Goal: Task Accomplishment & Management: Use online tool/utility

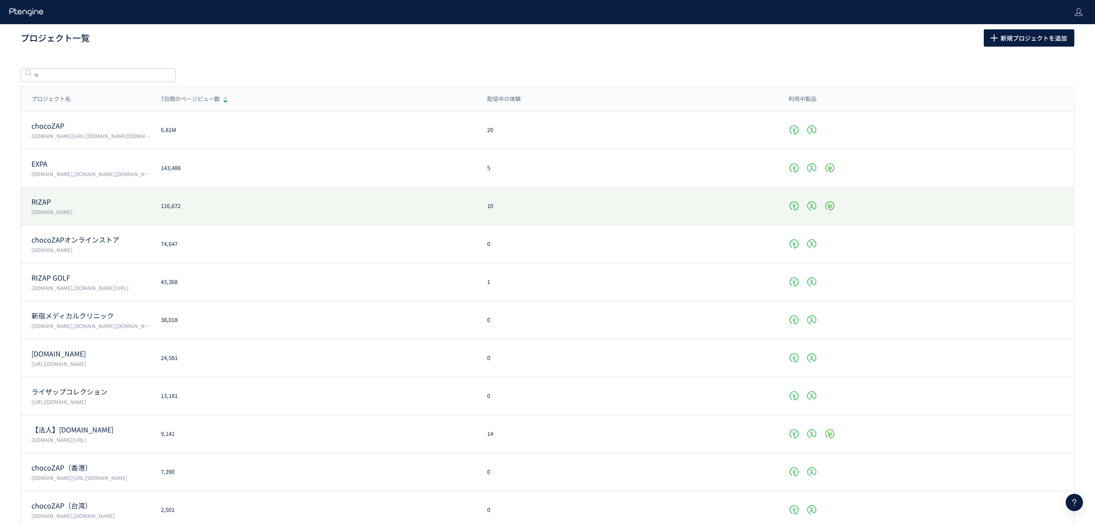
click at [89, 202] on p "RIZAP" at bounding box center [90, 202] width 119 height 10
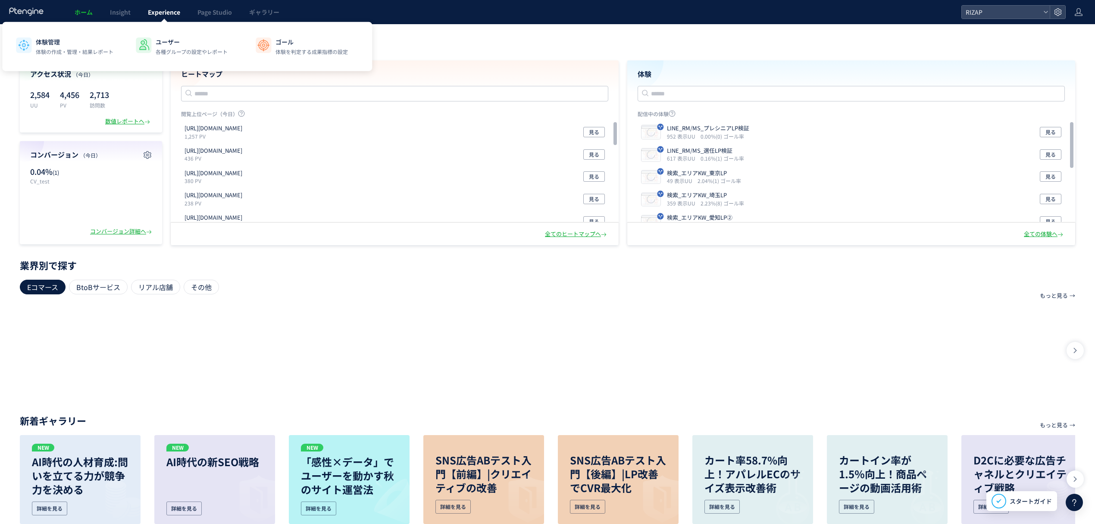
click at [177, 14] on span "Experience" at bounding box center [164, 12] width 32 height 9
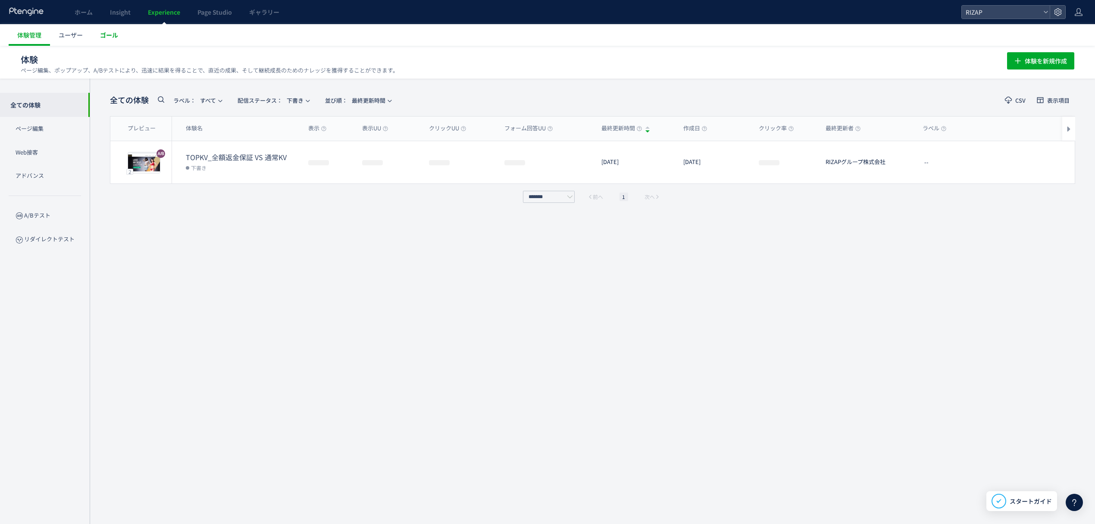
click at [107, 31] on span "ゴール" at bounding box center [109, 35] width 18 height 9
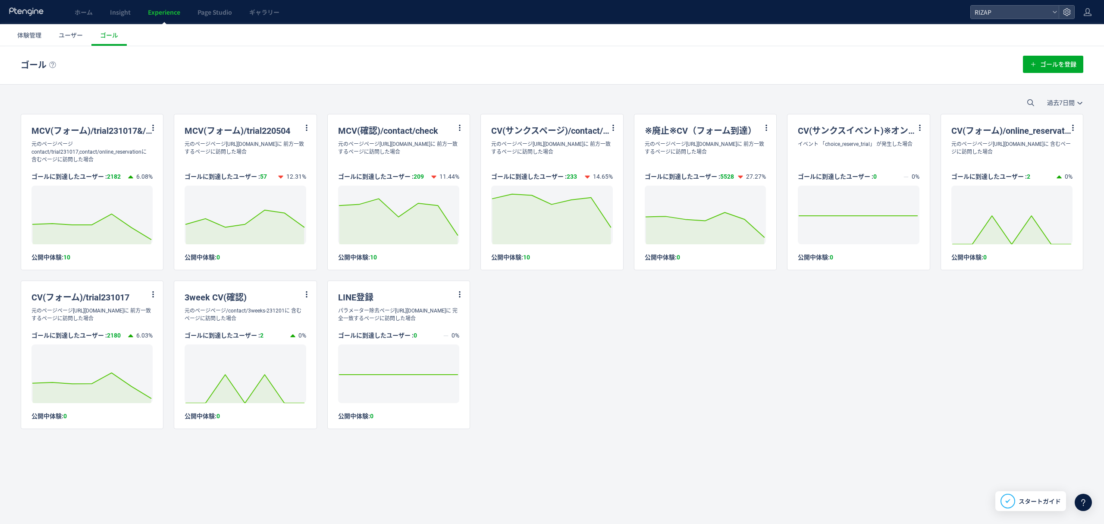
click at [802, 429] on div "MCV(フォーム)/trial231017&/online_reservation 元のページページcontact/trial231017,contact/o…" at bounding box center [552, 271] width 1063 height 315
click at [69, 39] on span "ユーザー" at bounding box center [71, 35] width 24 height 9
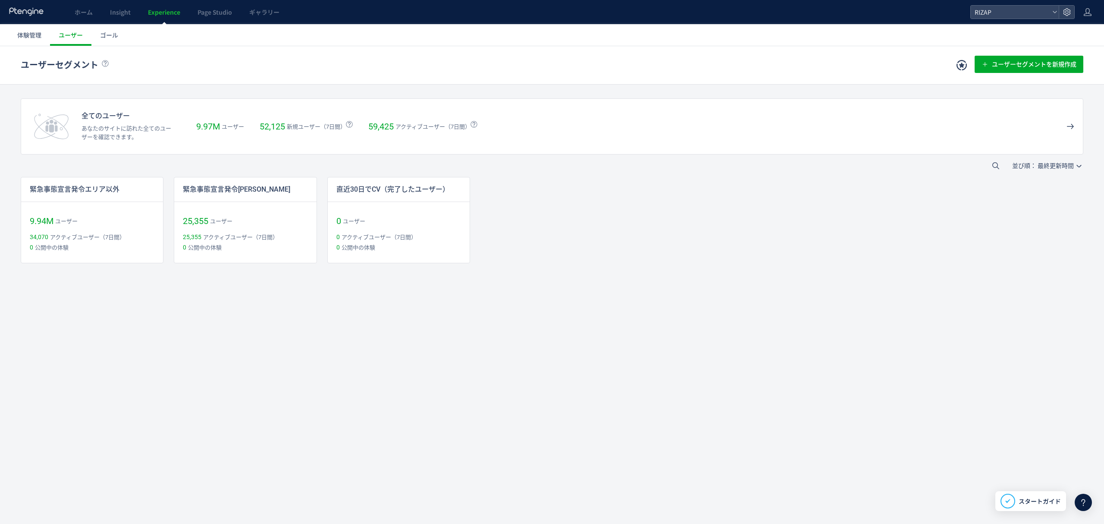
click at [163, 13] on span "Experience" at bounding box center [164, 12] width 32 height 9
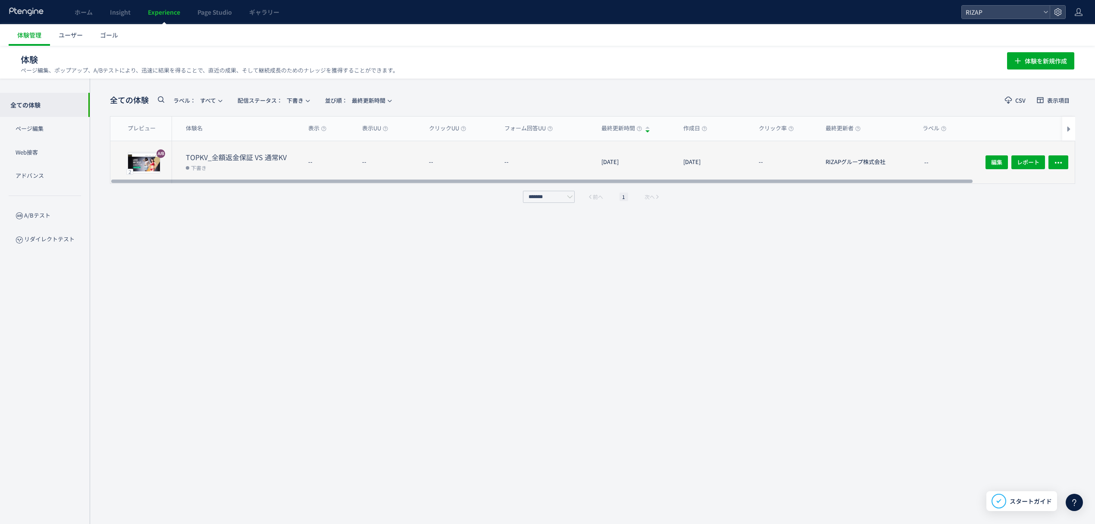
click at [246, 162] on dd "下書き" at bounding box center [244, 167] width 116 height 11
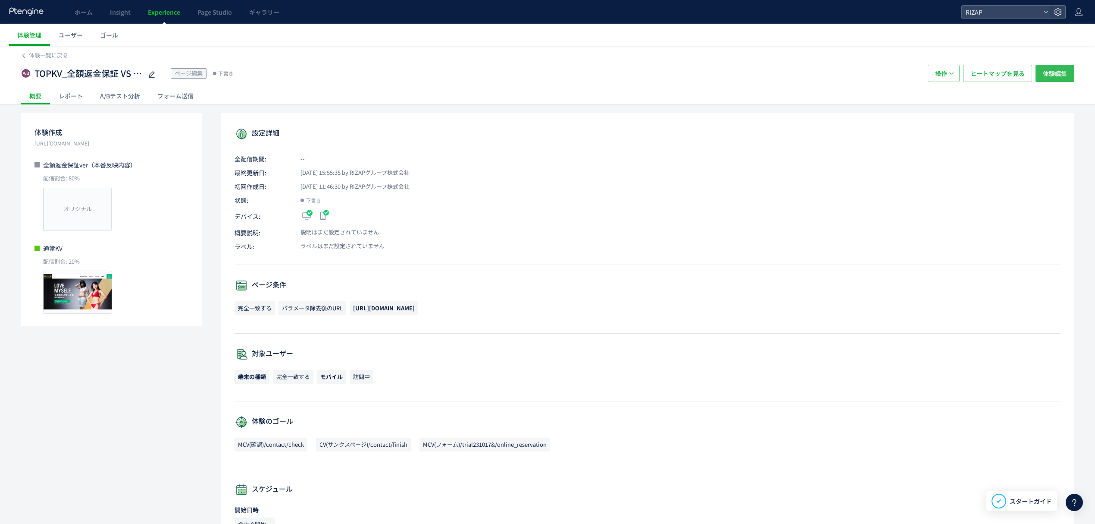
click at [1048, 72] on span "体験編集" at bounding box center [1055, 73] width 24 height 17
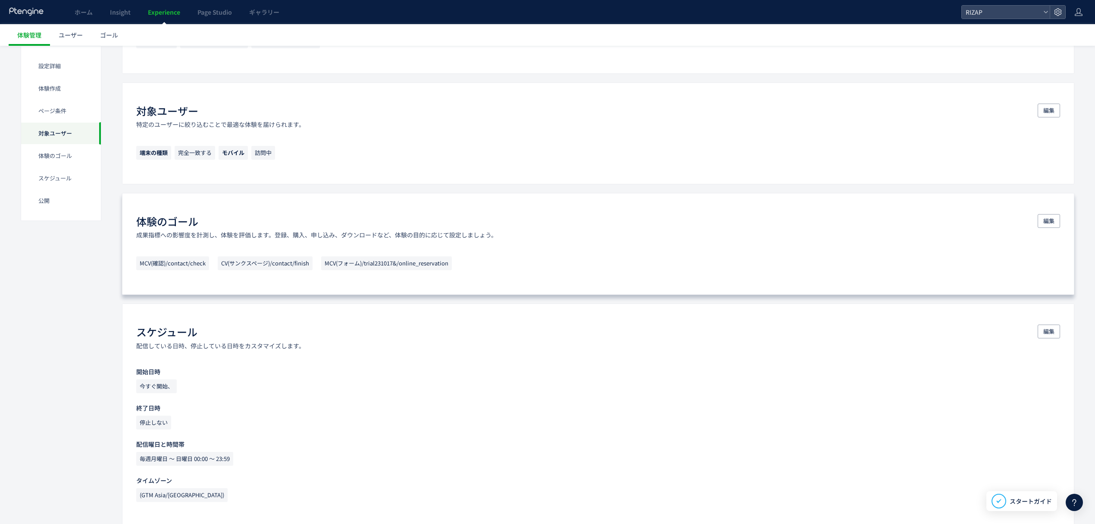
scroll to position [449, 0]
click at [1054, 220] on span "編集" at bounding box center [1049, 220] width 11 height 14
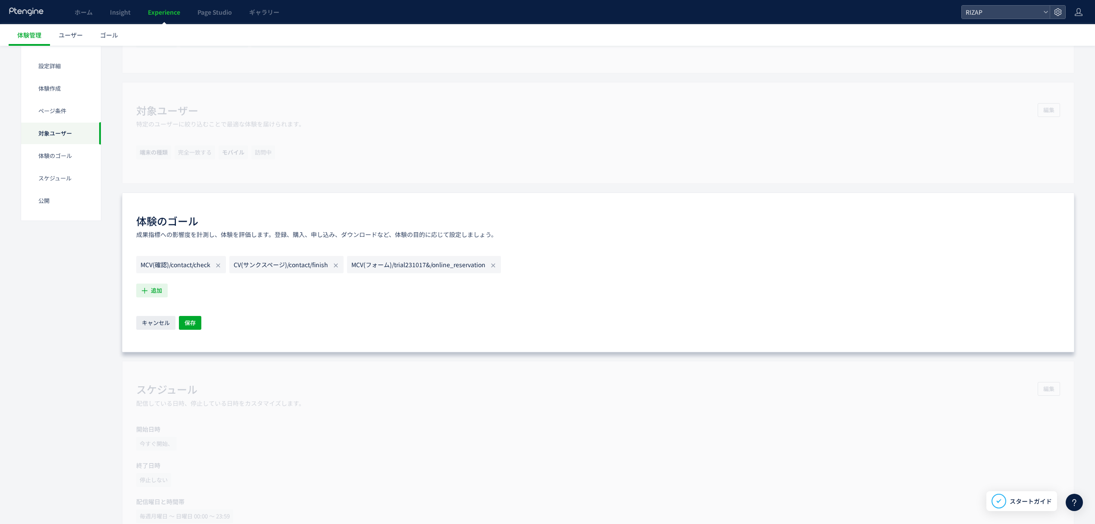
click at [159, 292] on span "追加" at bounding box center [156, 290] width 11 height 14
click at [375, 426] on div "スケジュール​ 配信している日時、停止している日時をカスタマイズします。 編集 開始日時 今すぐ開始、 終了日時 停止しない 配信曜日と時間帯 毎週月曜日 〜…" at bounding box center [598, 472] width 953 height 223
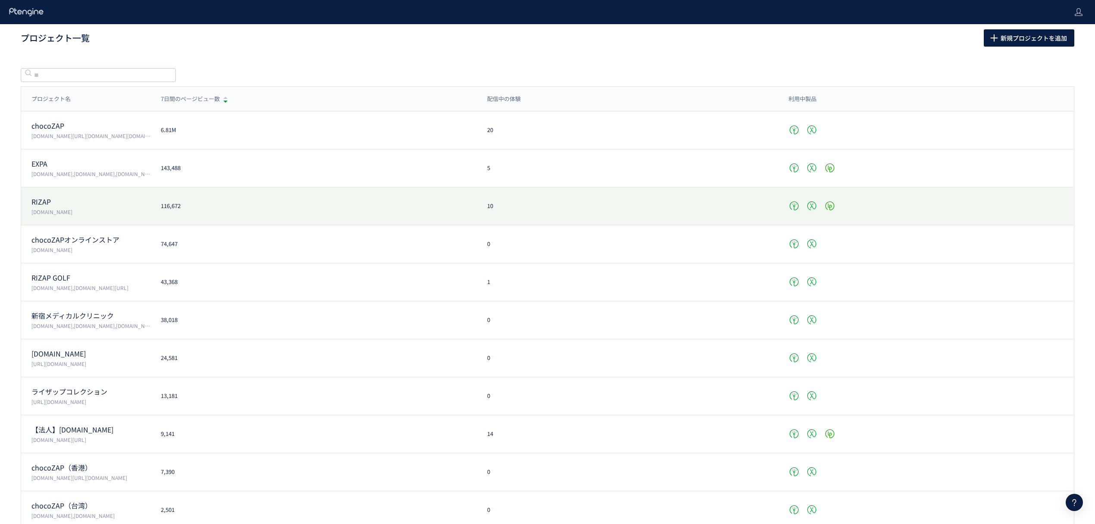
click at [85, 201] on p "RIZAP" at bounding box center [90, 202] width 119 height 10
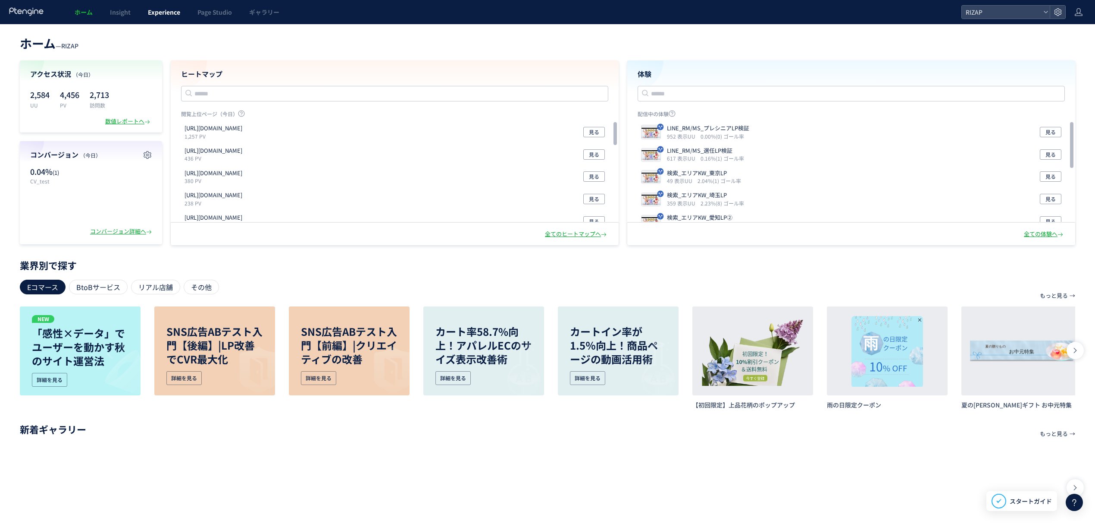
click at [154, 13] on span "Experience" at bounding box center [164, 12] width 32 height 9
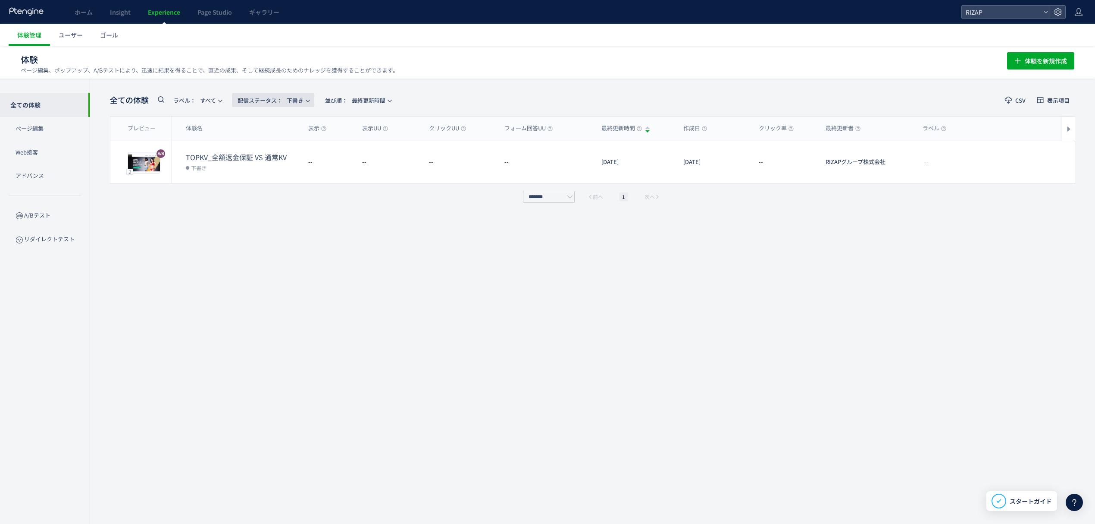
click at [301, 97] on span "配信ステータス​： 下書き" at bounding box center [271, 100] width 66 height 14
click at [285, 148] on li "すべて" at bounding box center [275, 156] width 35 height 16
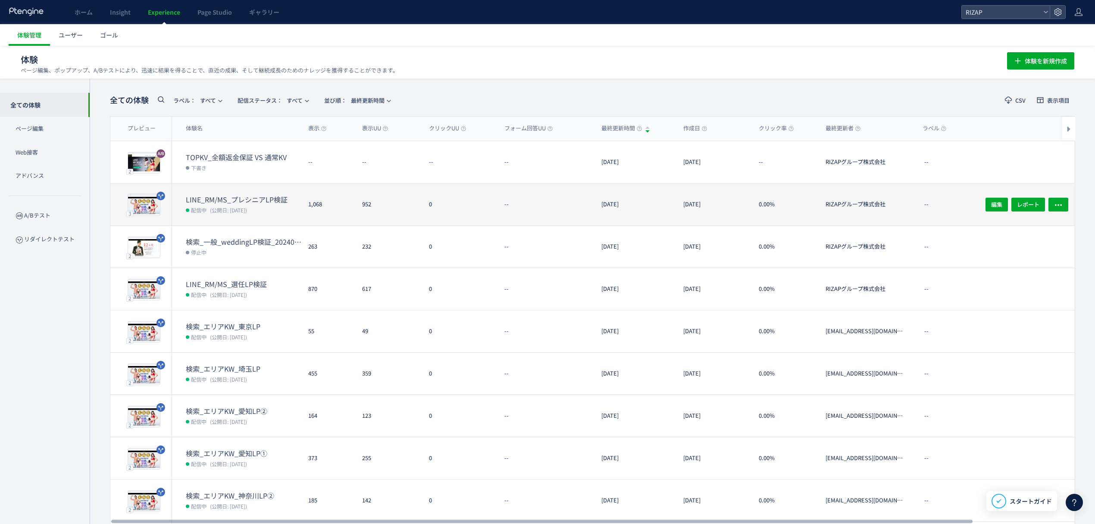
click at [242, 202] on dt "LINE_RM/MS_プレシニアLP検証" at bounding box center [244, 200] width 116 height 10
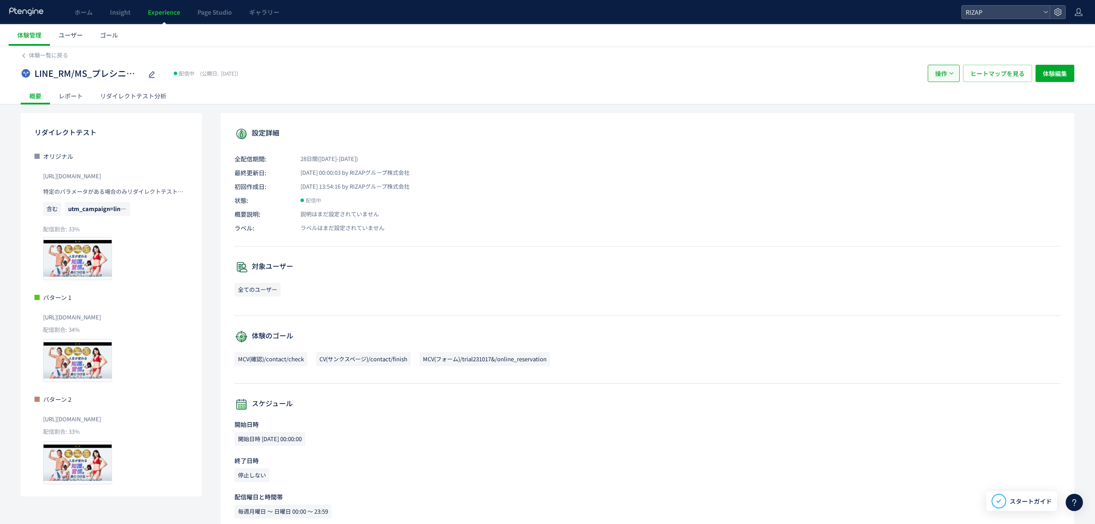
click at [946, 73] on span "操作" at bounding box center [941, 73] width 12 height 17
click at [941, 111] on li "複製" at bounding box center [943, 116] width 29 height 16
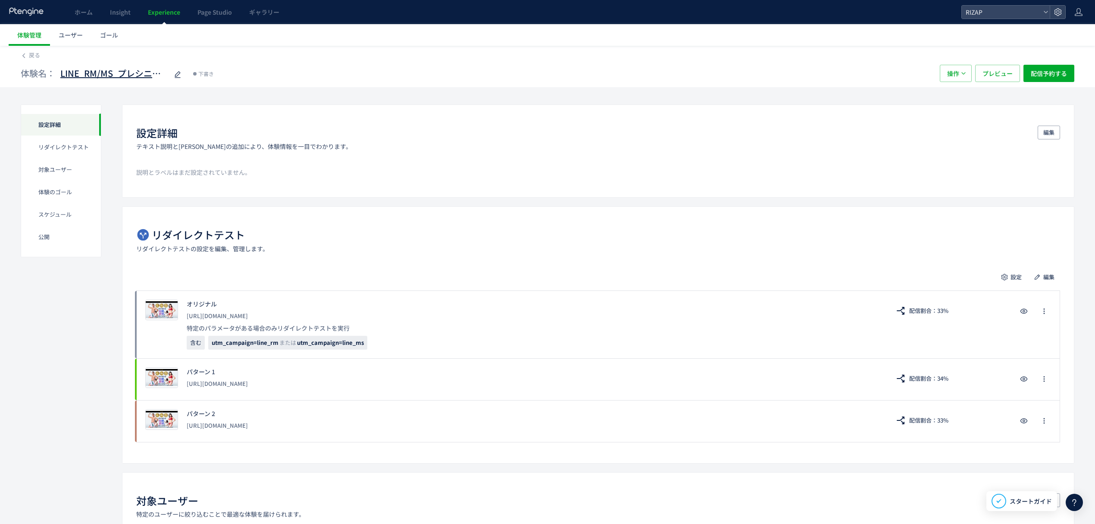
click at [130, 73] on span "LINE_RM/MS_プレシニアLP検証(copy)" at bounding box center [114, 73] width 108 height 13
type input "**********"
click at [1048, 273] on span "編集" at bounding box center [1049, 277] width 11 height 14
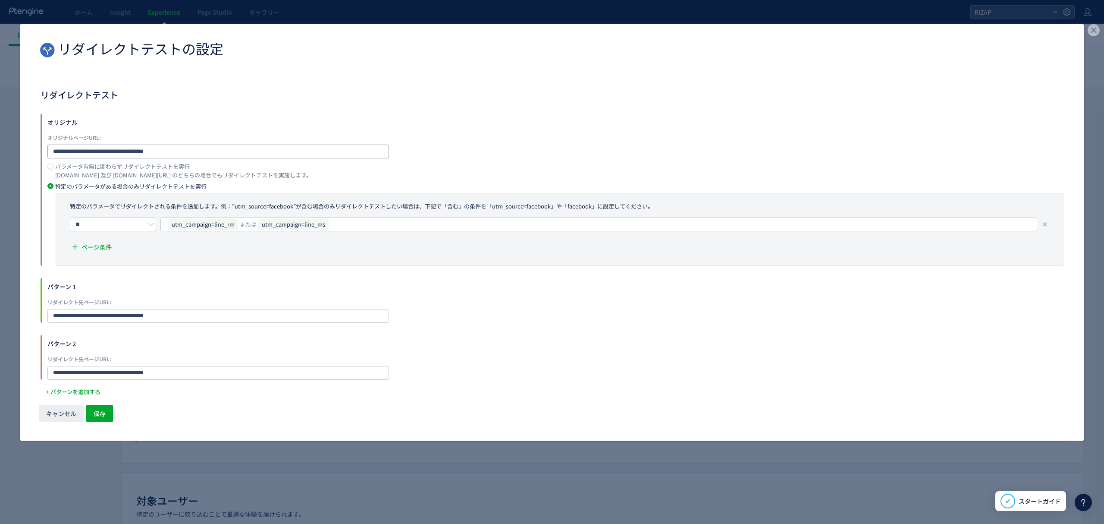
drag, startPoint x: 183, startPoint y: 147, endPoint x: -12, endPoint y: 142, distance: 194.6
click at [0, 142] on html "ホーム Insight Experience Page Studio ギャラリー RIZAP 体験管理 ユーザー ゴール 戻る 体験名： LINE_RM/MS…" at bounding box center [552, 262] width 1104 height 524
paste input "dialog"
type input "**********"
drag, startPoint x: 178, startPoint y: 316, endPoint x: -81, endPoint y: 316, distance: 259.2
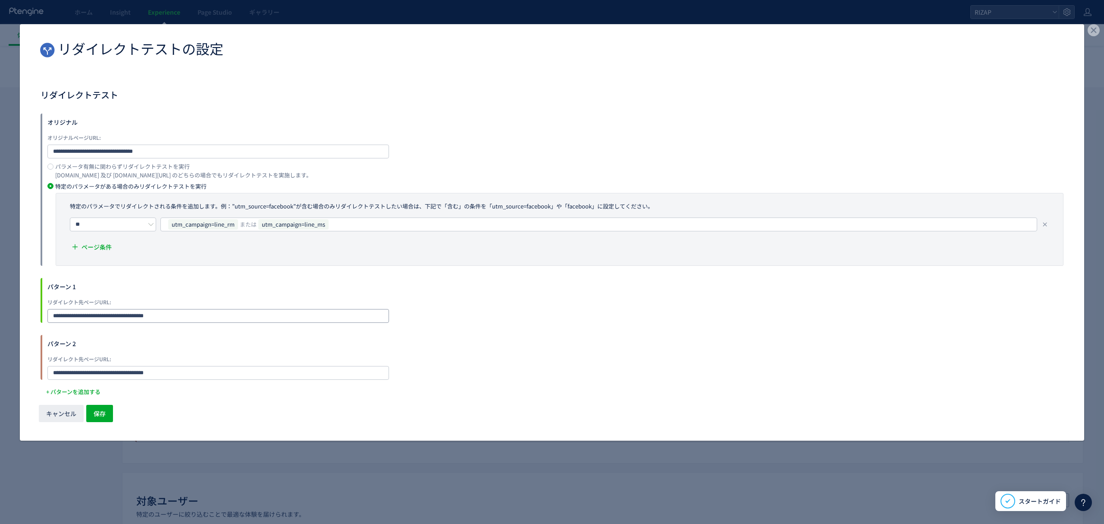
click at [0, 316] on html "ホーム Insight Experience Page Studio ギャラリー RIZAP 体験管理 ユーザー ゴール 戻る 体験名： LINE_RM/MS…" at bounding box center [552, 262] width 1104 height 524
paste input "dialog"
type input "**********"
drag, startPoint x: 177, startPoint y: 368, endPoint x: -59, endPoint y: 359, distance: 235.6
click at [0, 359] on html "ホーム Insight Experience Page Studio ギャラリー RIZAP 体験管理 ユーザー ゴール 戻る 体験名： LINE_RM/MS…" at bounding box center [552, 262] width 1104 height 524
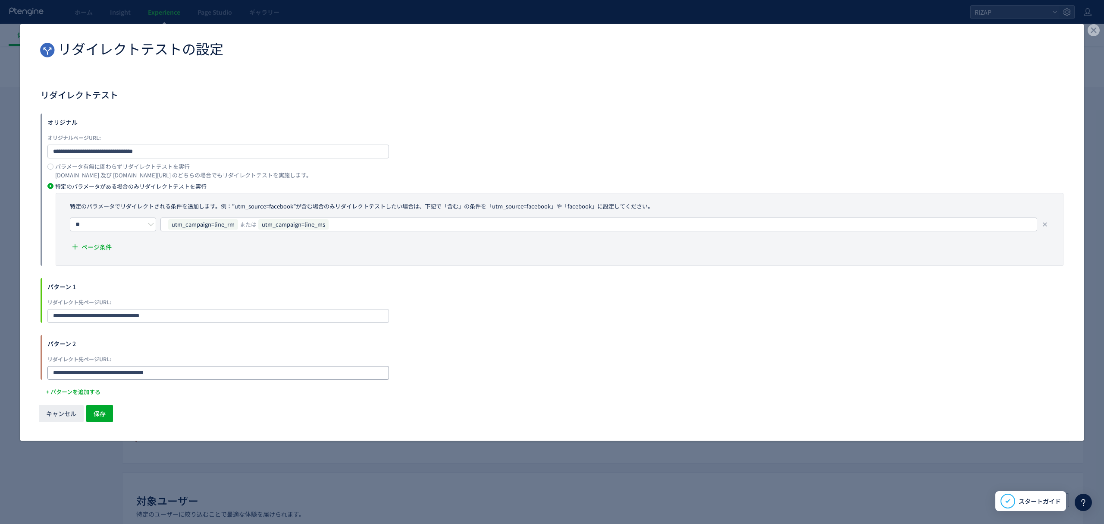
paste input "dialog"
type input "**********"
click at [99, 414] on span "保存" at bounding box center [100, 413] width 12 height 17
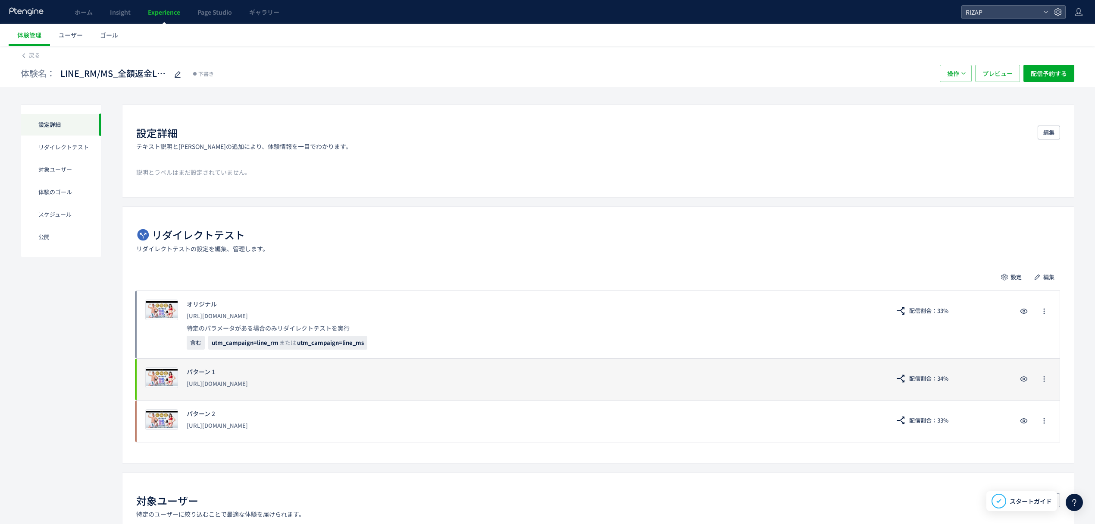
drag, startPoint x: 313, startPoint y: 386, endPoint x: 184, endPoint y: 395, distance: 129.7
click at [184, 395] on div "プレビュー パターン 1 [URL][DOMAIN_NAME] 配信割合：34%" at bounding box center [598, 379] width 924 height 42
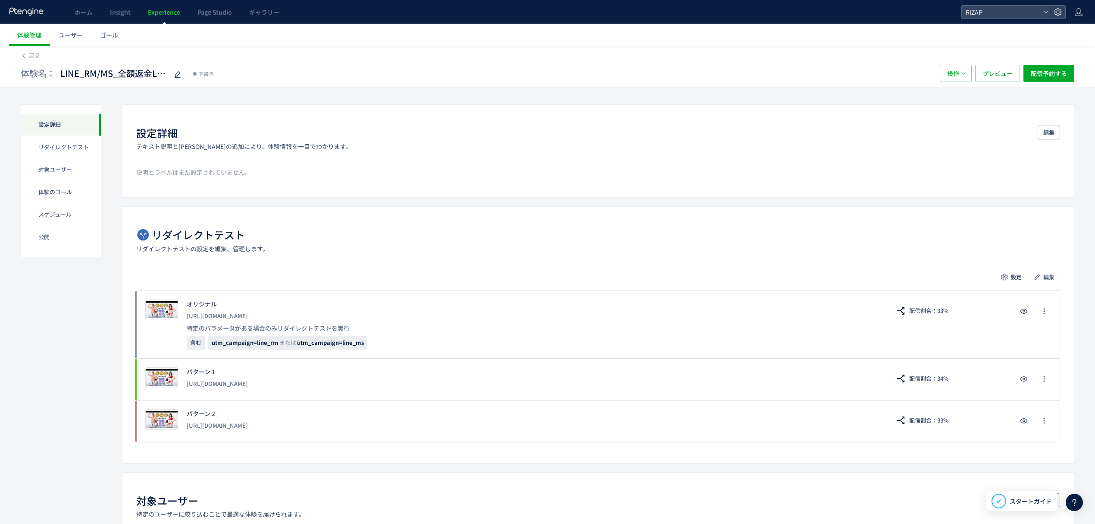
copy div "[URL][DOMAIN_NAME]"
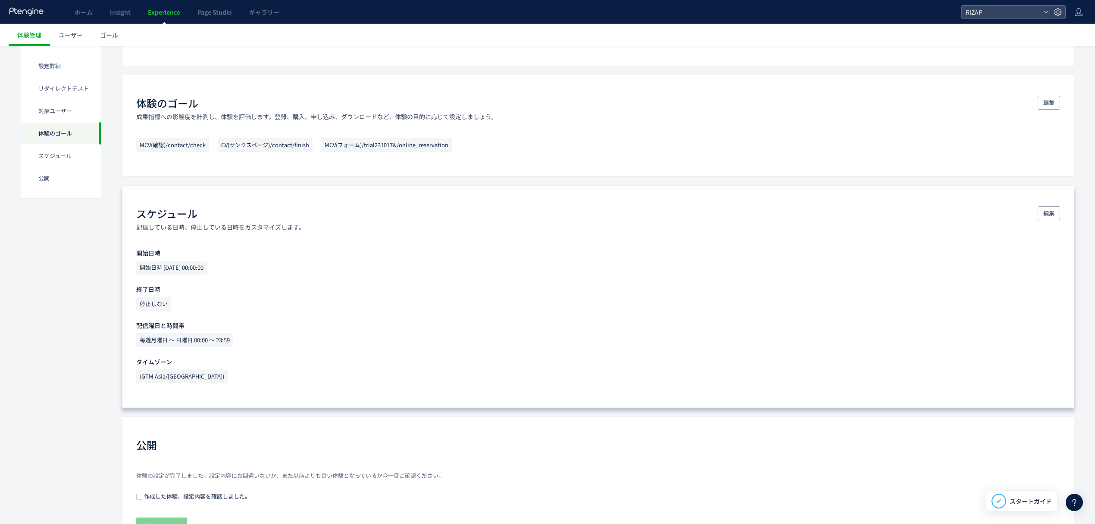
scroll to position [511, 0]
click at [1041, 210] on button "編集" at bounding box center [1049, 212] width 22 height 14
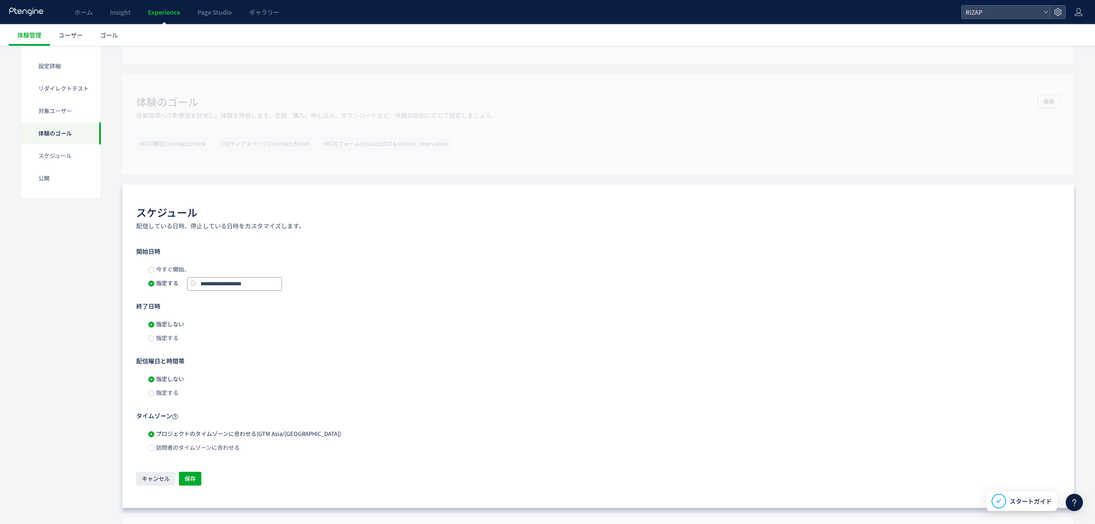
click at [230, 279] on input "**********" at bounding box center [234, 284] width 95 height 14
click at [282, 330] on button "button" at bounding box center [284, 330] width 10 height 6
click at [271, 416] on span "29" at bounding box center [272, 414] width 10 height 10
click at [298, 449] on span "OK" at bounding box center [294, 448] width 8 height 14
drag, startPoint x: 194, startPoint y: 483, endPoint x: 220, endPoint y: 452, distance: 40.4
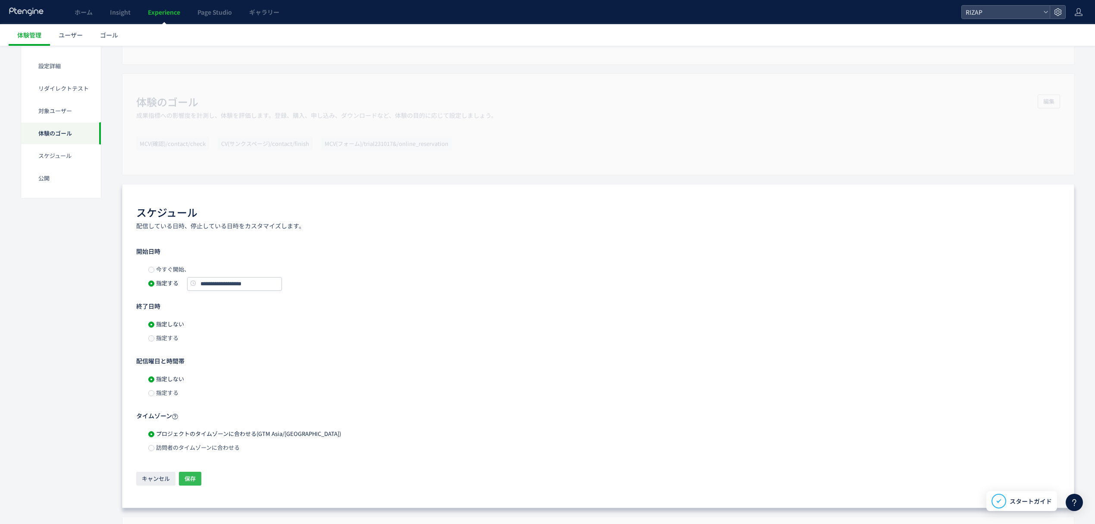
click at [194, 483] on span "保存" at bounding box center [190, 478] width 11 height 14
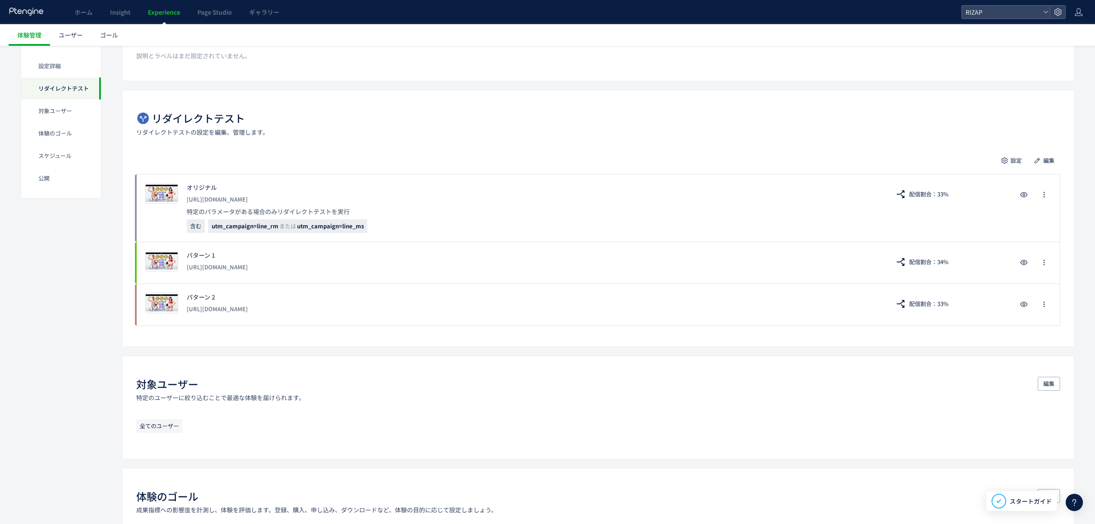
scroll to position [0, 0]
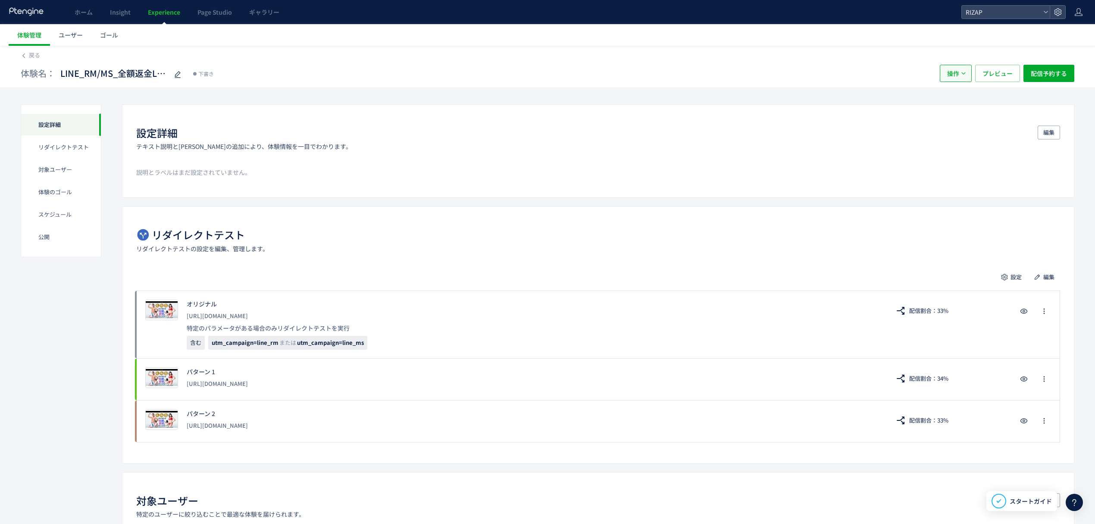
click at [952, 75] on span "操作" at bounding box center [953, 73] width 12 height 17
click at [0, 0] on li "複製" at bounding box center [0, 0] width 0 height 0
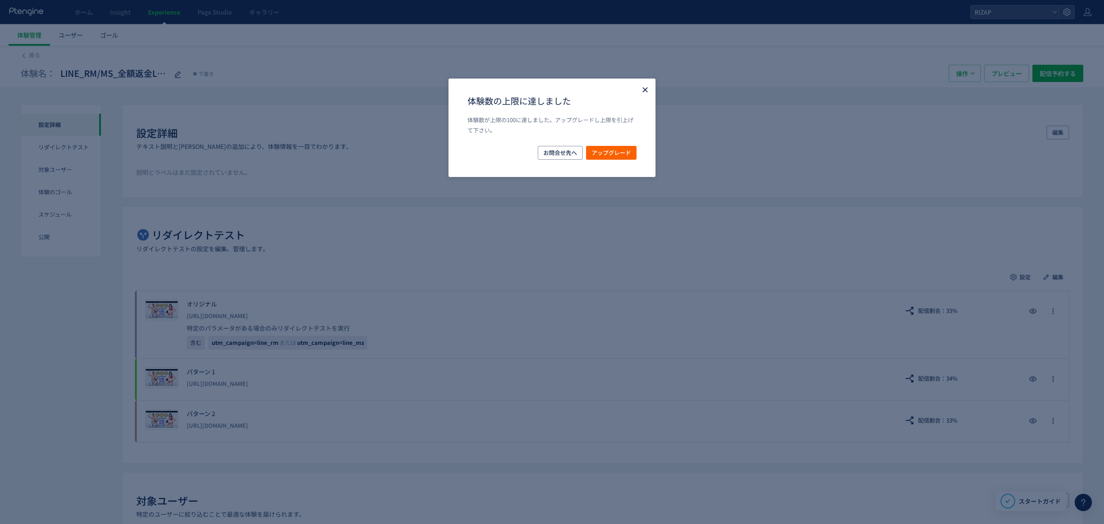
click at [642, 90] on icon "Close" at bounding box center [645, 89] width 9 height 9
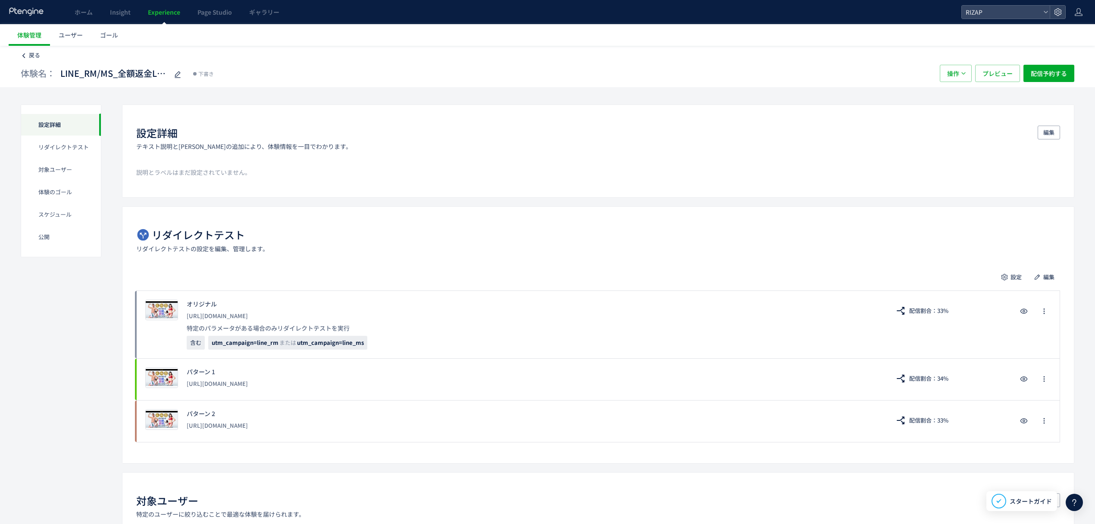
click at [28, 53] on link "戻る" at bounding box center [30, 55] width 19 height 8
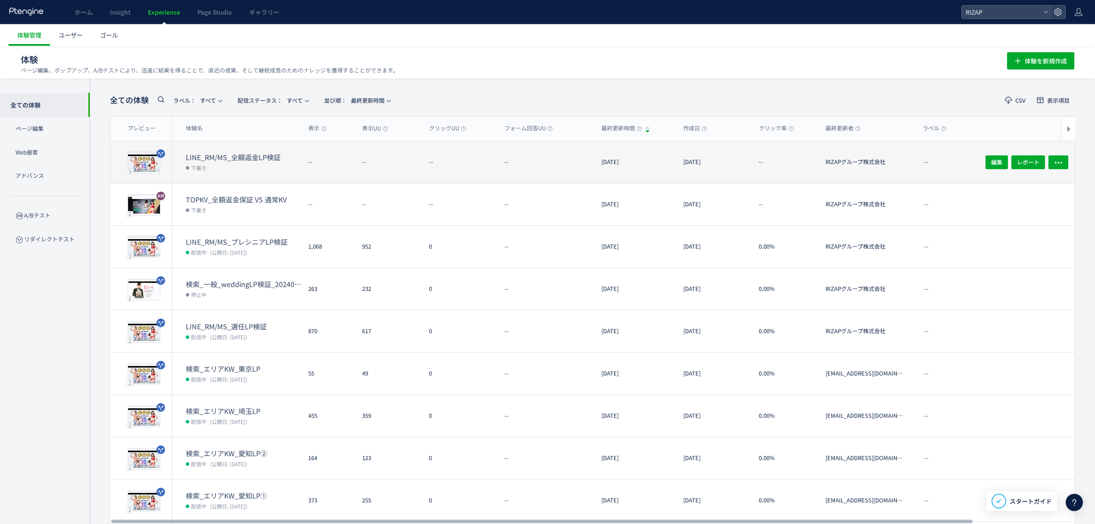
scroll to position [0, 0]
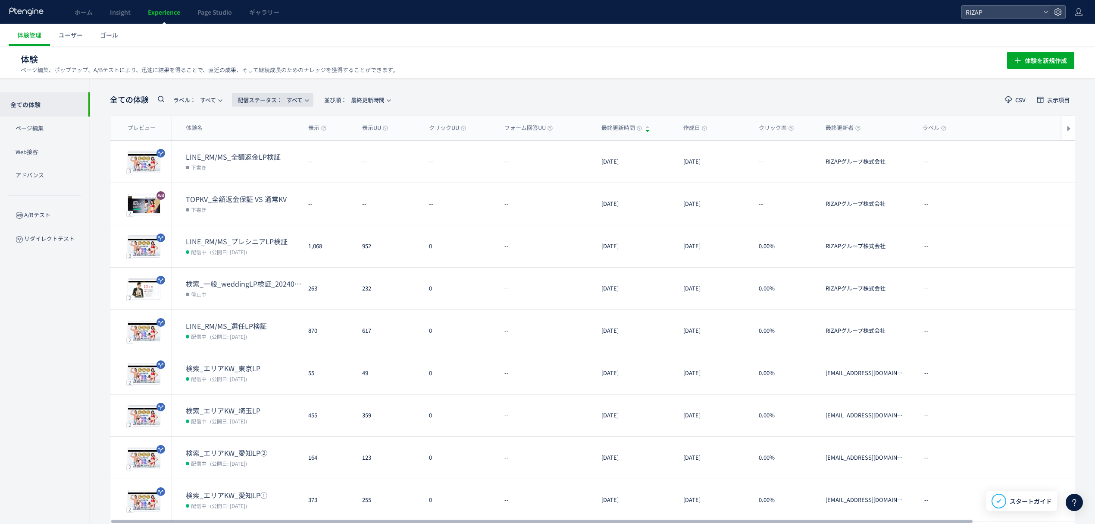
click at [295, 100] on span "配信ステータス​： すべて" at bounding box center [270, 100] width 65 height 14
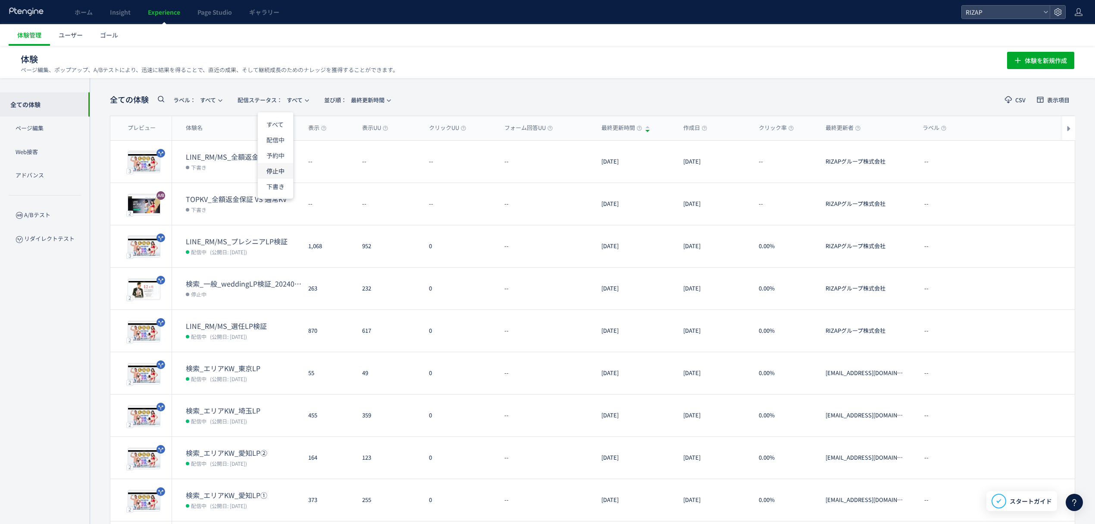
click at [0, 0] on li "停止中" at bounding box center [0, 0] width 0 height 0
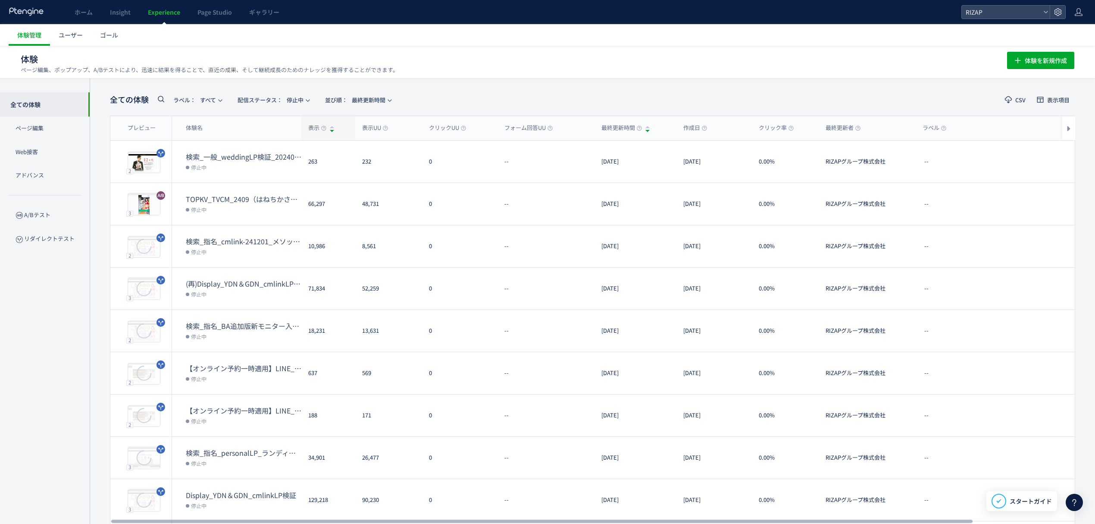
click at [317, 124] on span "表示" at bounding box center [317, 128] width 18 height 8
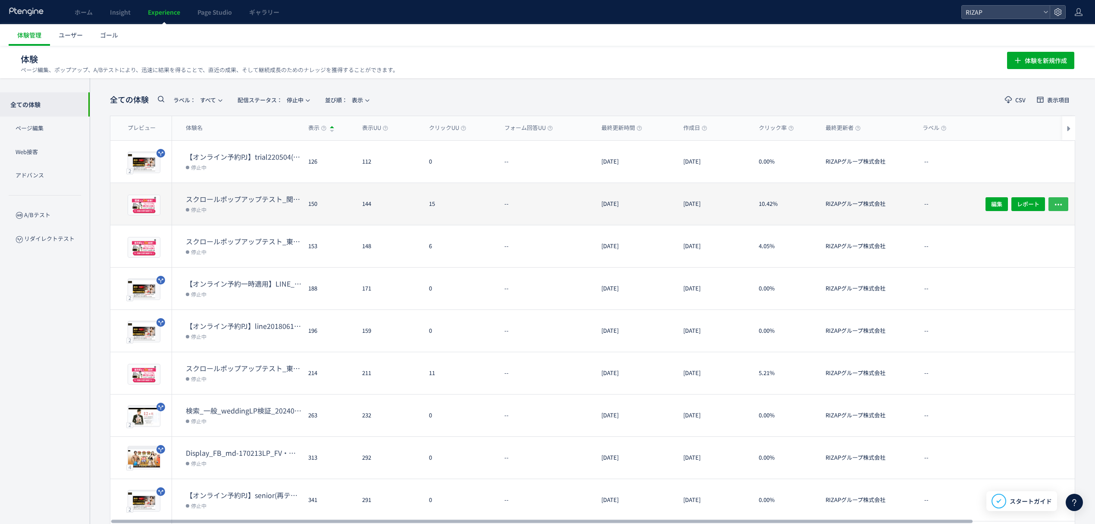
click at [1054, 199] on button "button" at bounding box center [1059, 204] width 20 height 14
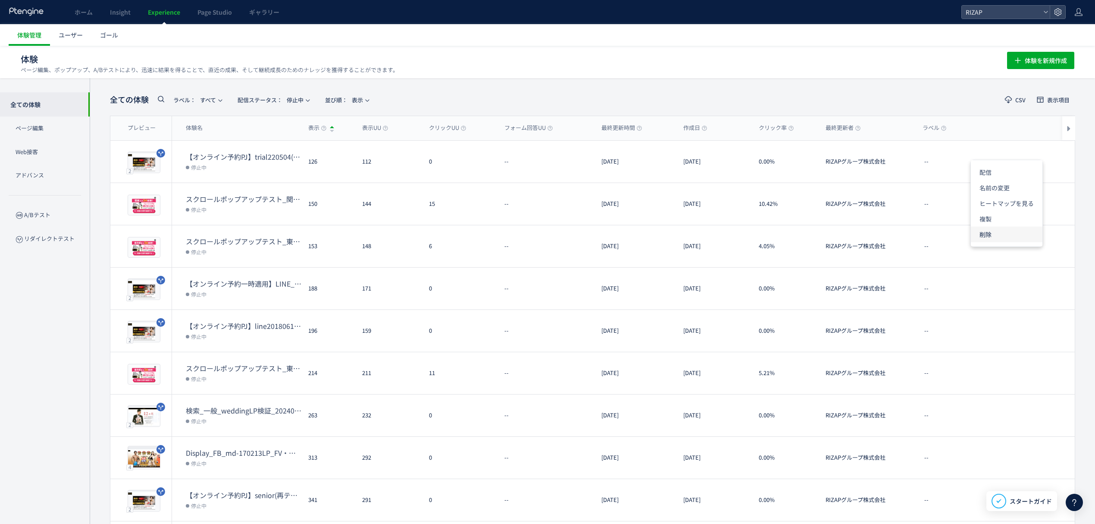
click at [990, 233] on li "削除" at bounding box center [1007, 234] width 72 height 16
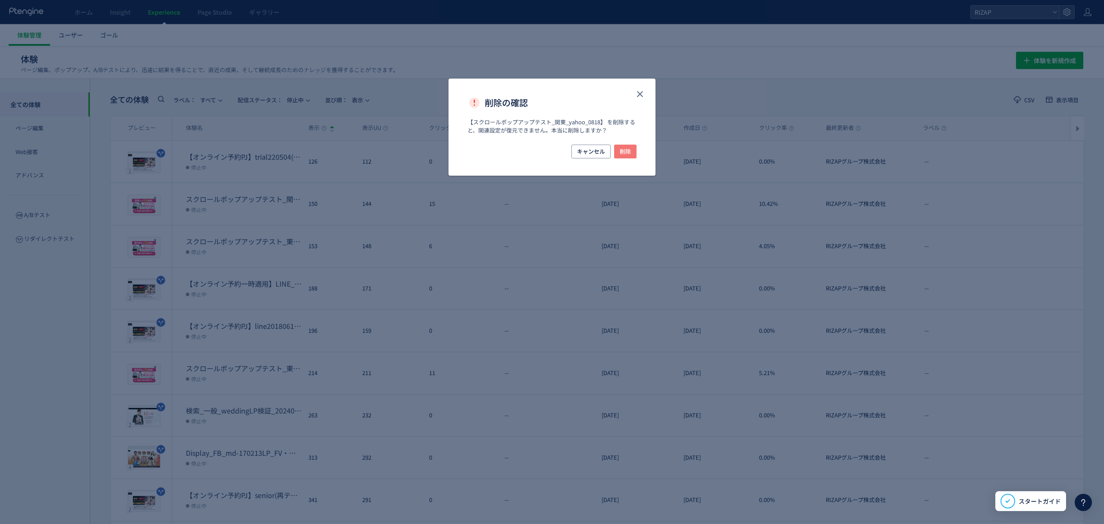
click at [631, 152] on button "削除" at bounding box center [625, 151] width 22 height 14
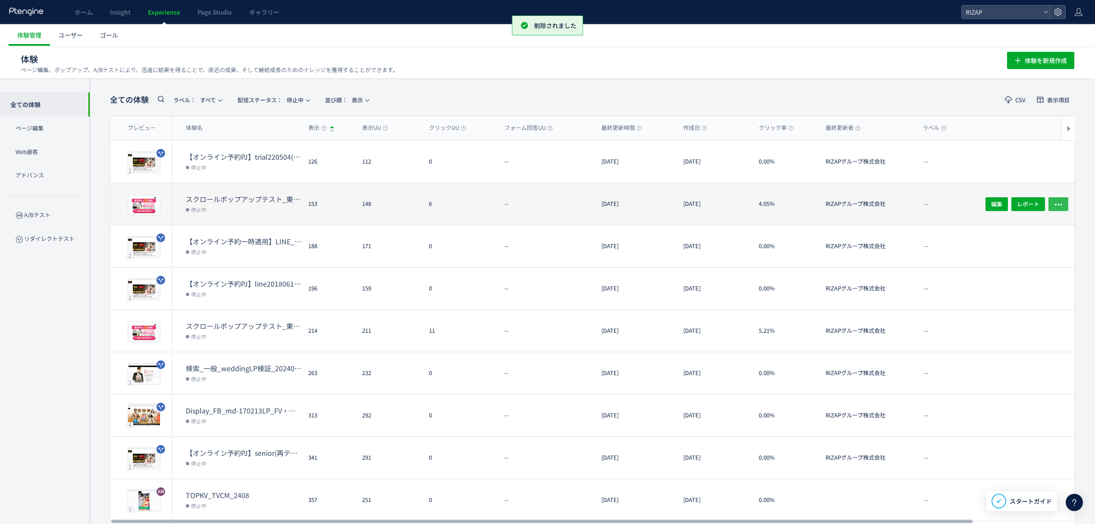
click at [1059, 201] on icon "button" at bounding box center [1058, 204] width 9 height 9
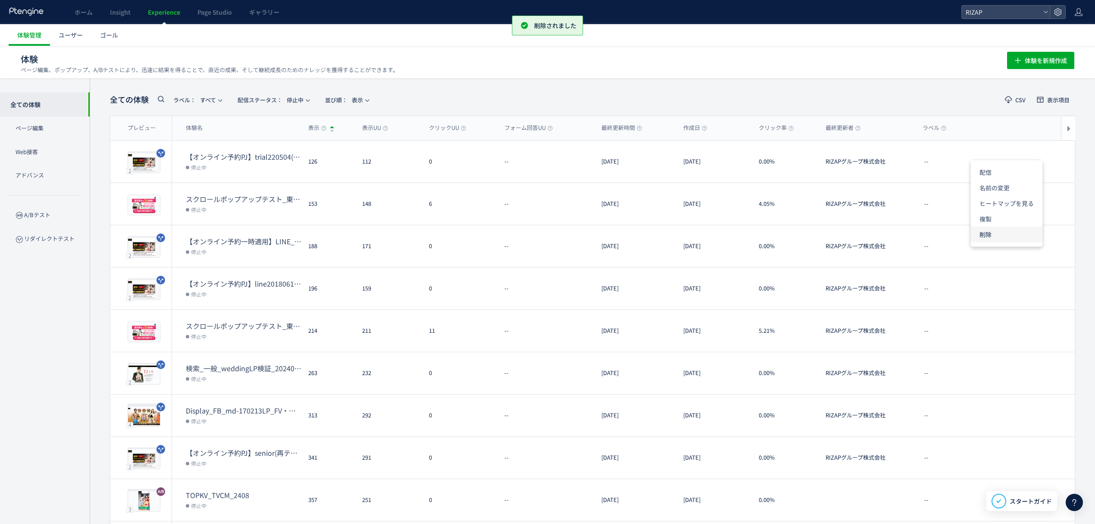
click at [993, 240] on li "削除" at bounding box center [1007, 234] width 72 height 16
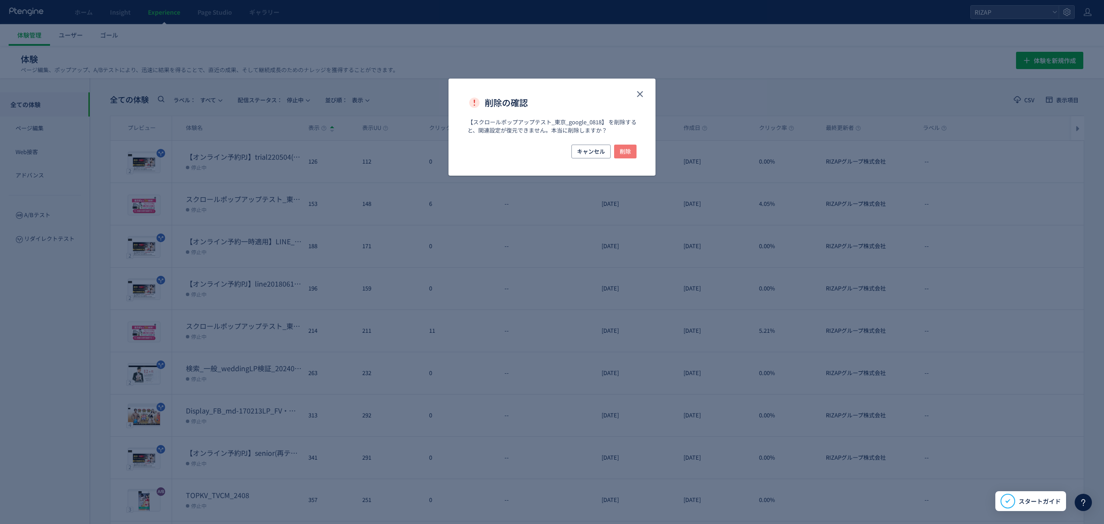
click at [621, 152] on span "削除" at bounding box center [625, 151] width 11 height 14
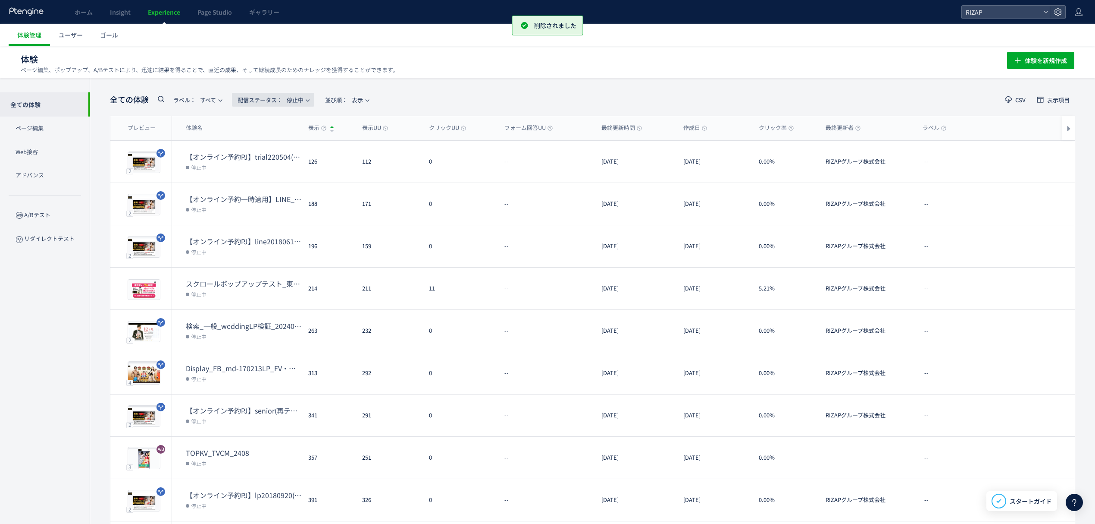
click at [289, 97] on span "配信ステータス​： 停止中" at bounding box center [271, 100] width 66 height 14
click at [274, 185] on li "下書き" at bounding box center [275, 187] width 35 height 16
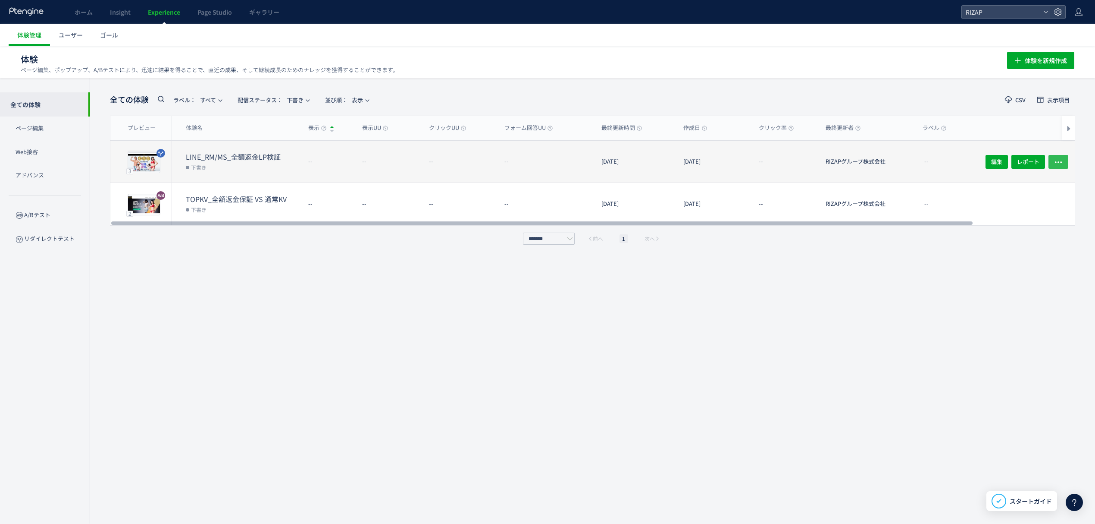
click at [1054, 160] on button "button" at bounding box center [1059, 161] width 20 height 14
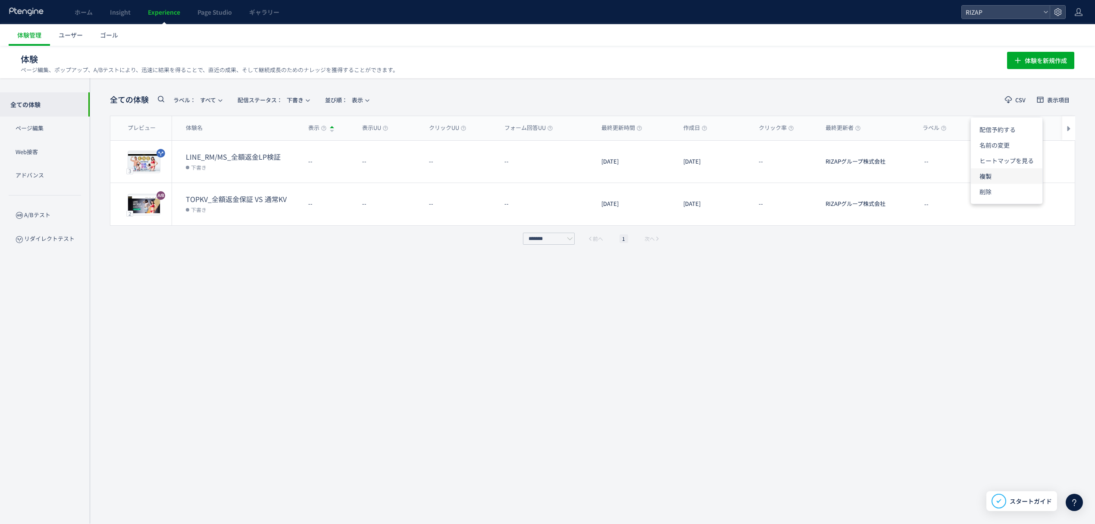
click at [1007, 173] on li "複製" at bounding box center [1007, 176] width 72 height 16
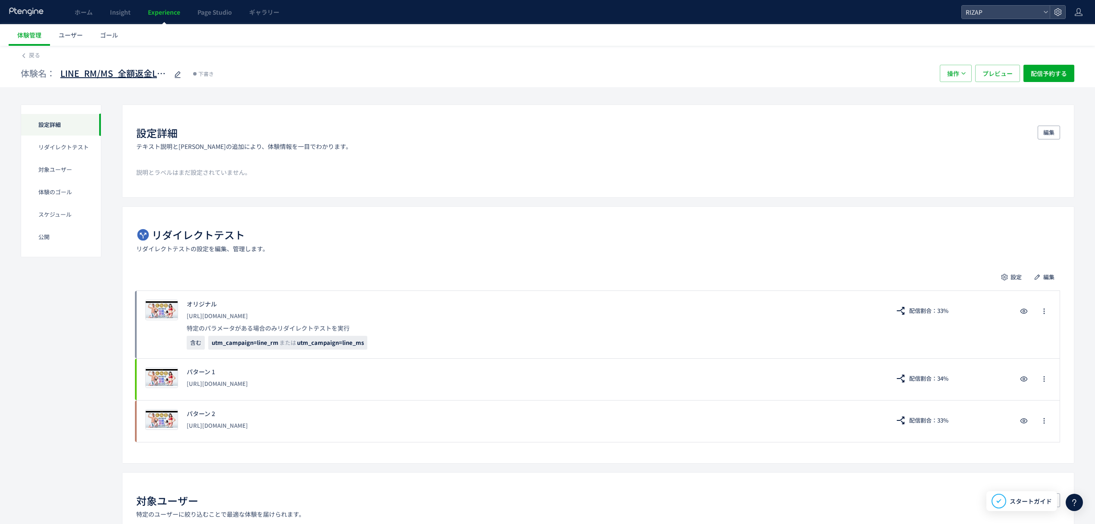
click at [81, 76] on span "LINE_RM/MS_全額返金LP検証(copy)" at bounding box center [114, 73] width 108 height 13
click at [85, 72] on input "**********" at bounding box center [114, 73] width 108 height 17
type input "**********"
click at [1038, 279] on icon "button" at bounding box center [1037, 277] width 9 height 9
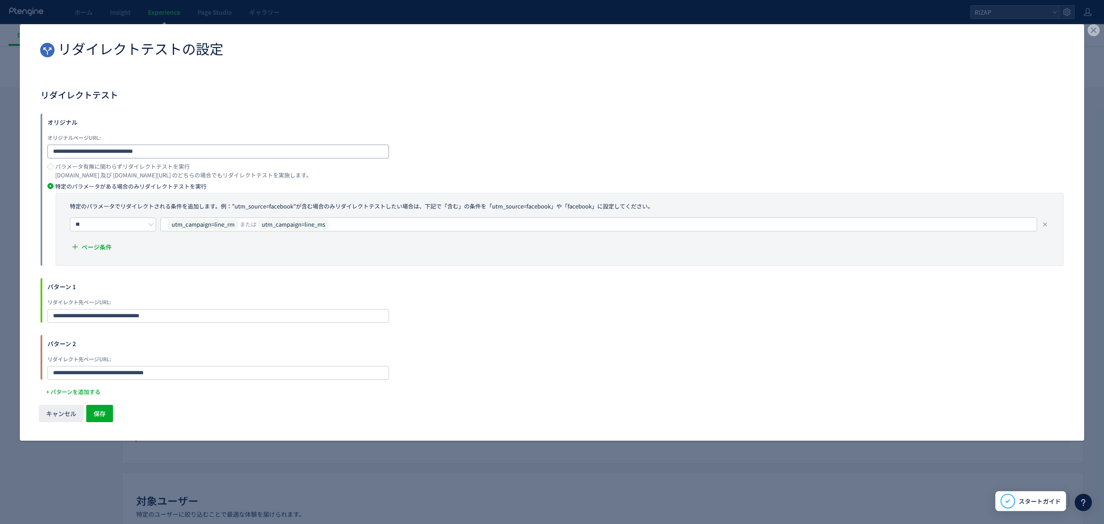
drag, startPoint x: 167, startPoint y: 150, endPoint x: -57, endPoint y: 132, distance: 225.0
click at [0, 132] on html "ホーム Insight Experience Page Studio ギャラリー RIZAP 体験管理 ユーザー ゴール 戻る 体験名： Display_全額…" at bounding box center [552, 262] width 1104 height 524
paste input "**"
type input "**********"
click at [110, 411] on button "保存" at bounding box center [99, 413] width 27 height 17
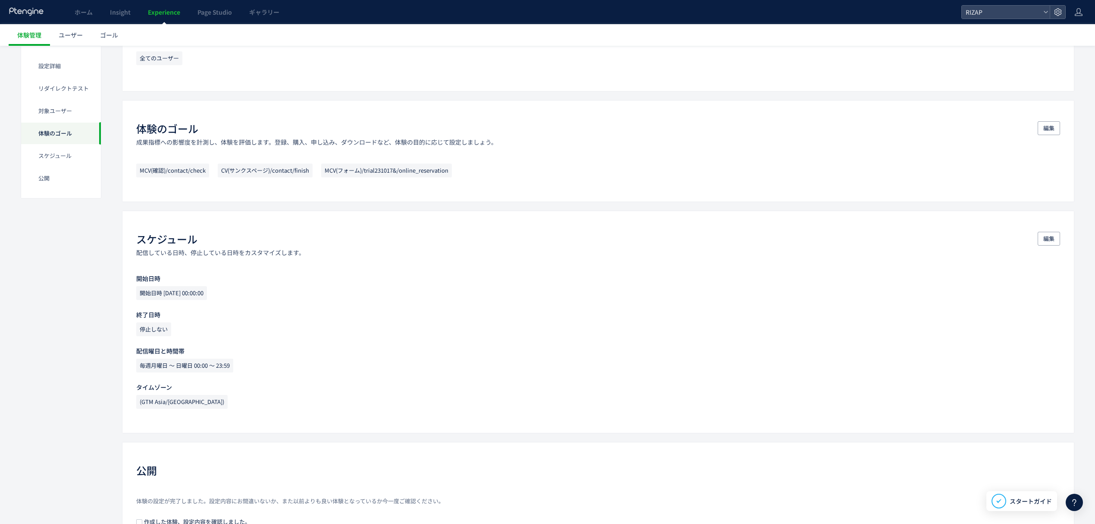
scroll to position [490, 0]
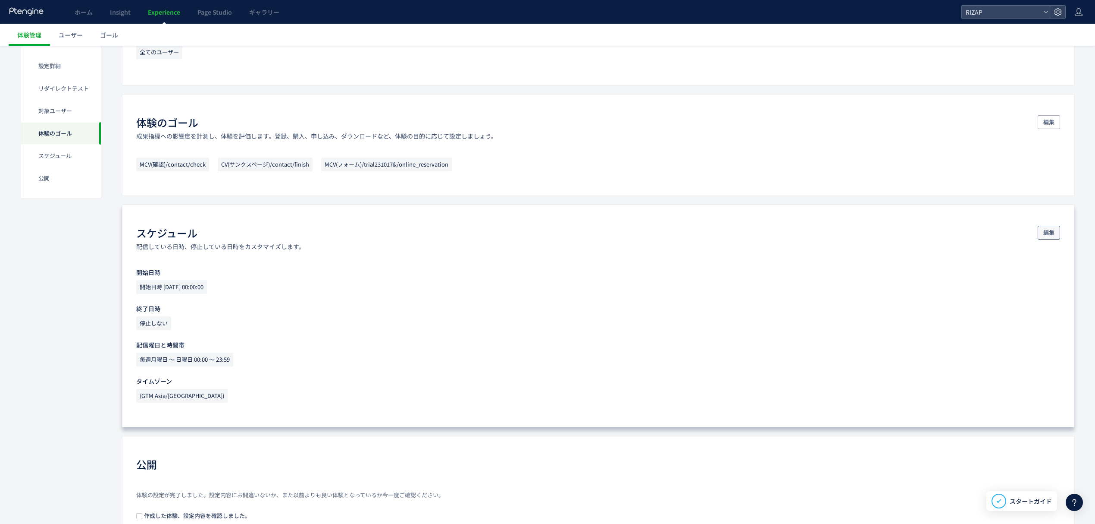
click at [1051, 233] on span "編集" at bounding box center [1049, 233] width 11 height 14
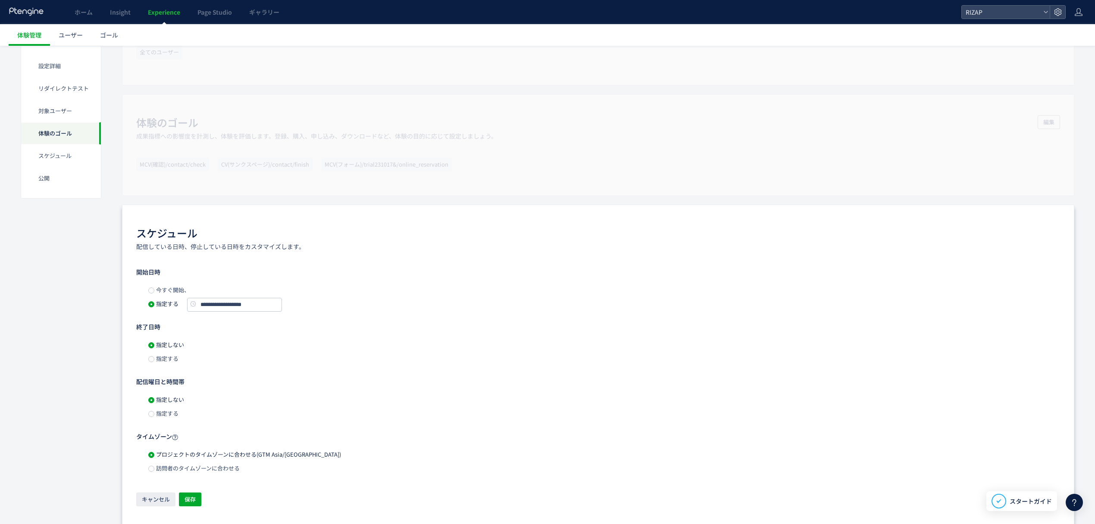
click at [182, 294] on span "今すぐ開始、" at bounding box center [171, 289] width 35 height 8
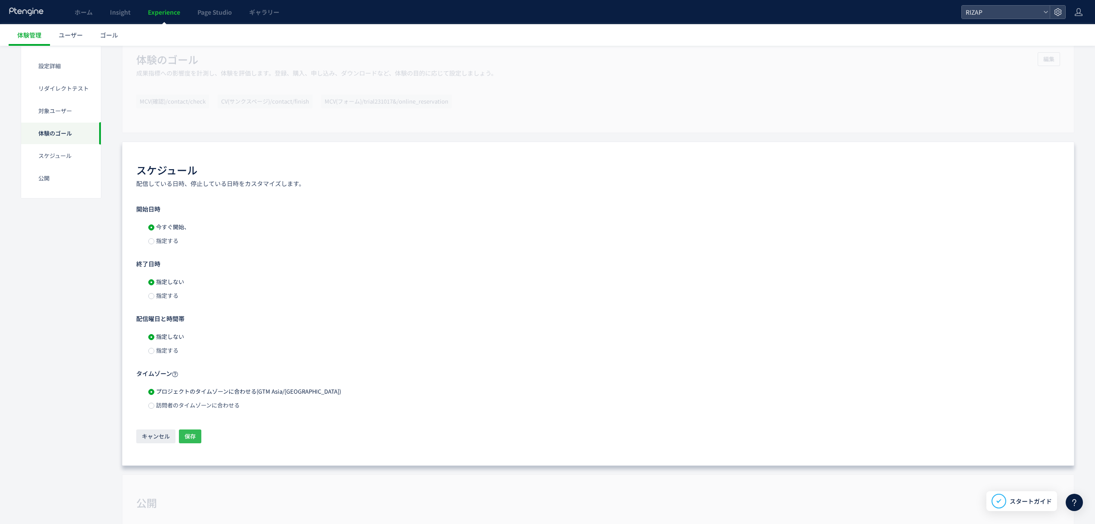
click at [192, 436] on span "保存" at bounding box center [190, 436] width 11 height 14
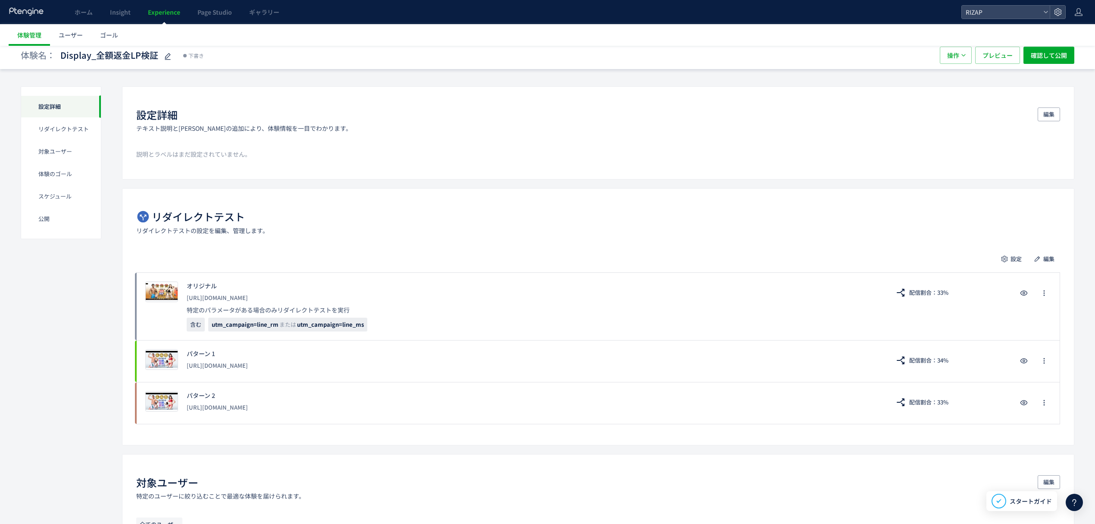
scroll to position [0, 0]
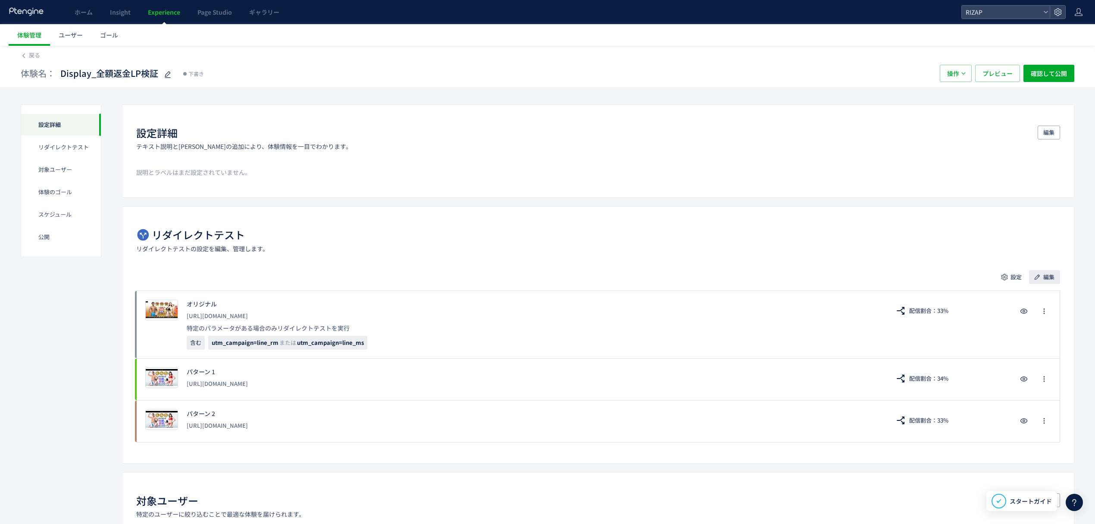
click at [1048, 276] on span "編集" at bounding box center [1049, 277] width 11 height 14
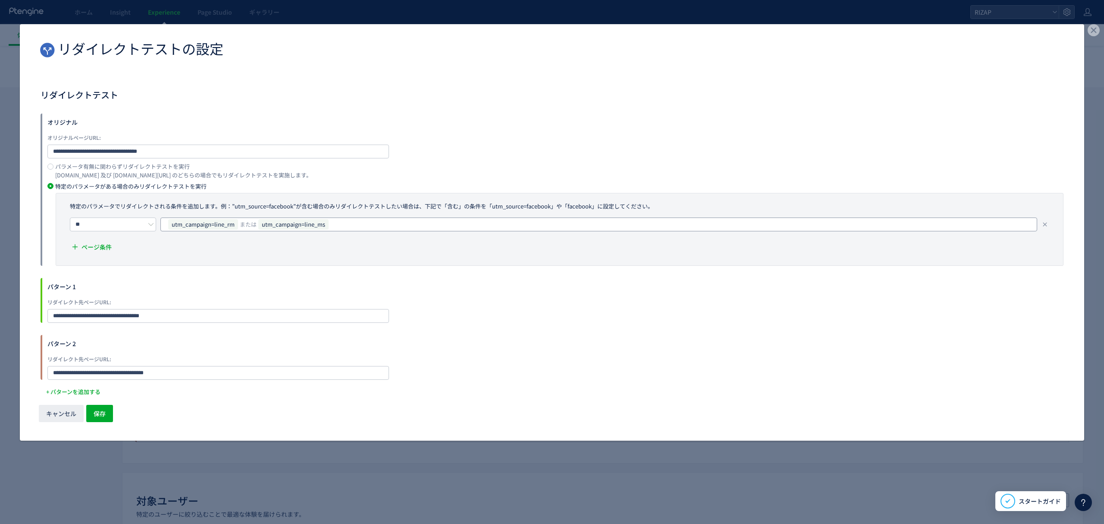
click at [370, 221] on div "utm_campaign=line_rm または utm_campaign=line_ms" at bounding box center [595, 224] width 856 height 13
click at [238, 222] on icon "dialog" at bounding box center [235, 223] width 5 height 5
click at [235, 223] on icon "dialog" at bounding box center [235, 223] width 5 height 5
click at [235, 223] on input "dialog" at bounding box center [599, 224] width 859 height 10
type input "*"
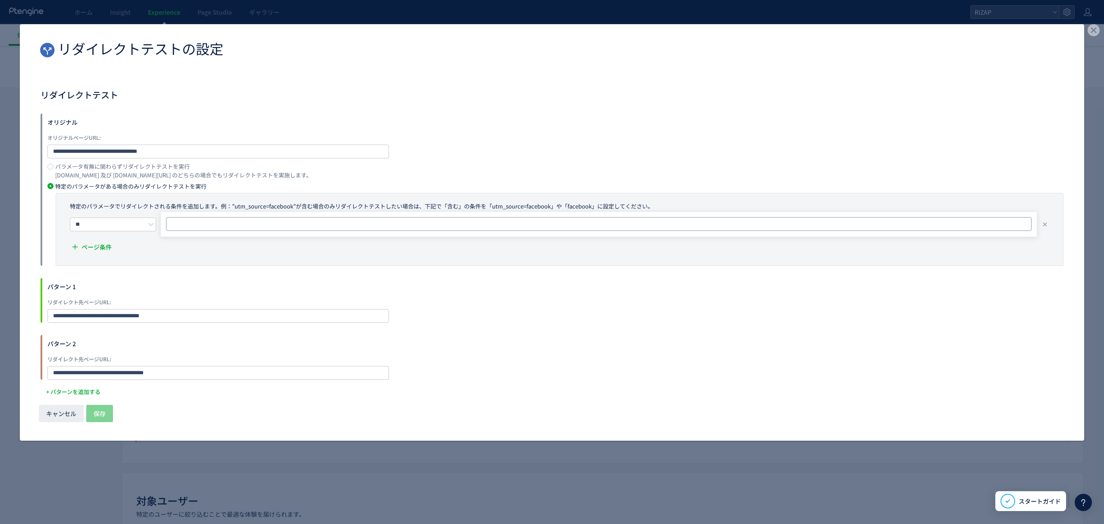
click at [209, 228] on input "dialog" at bounding box center [599, 224] width 859 height 10
paste input "*******"
type input "*******"
click at [93, 248] on span "ページ条件" at bounding box center [97, 246] width 30 height 17
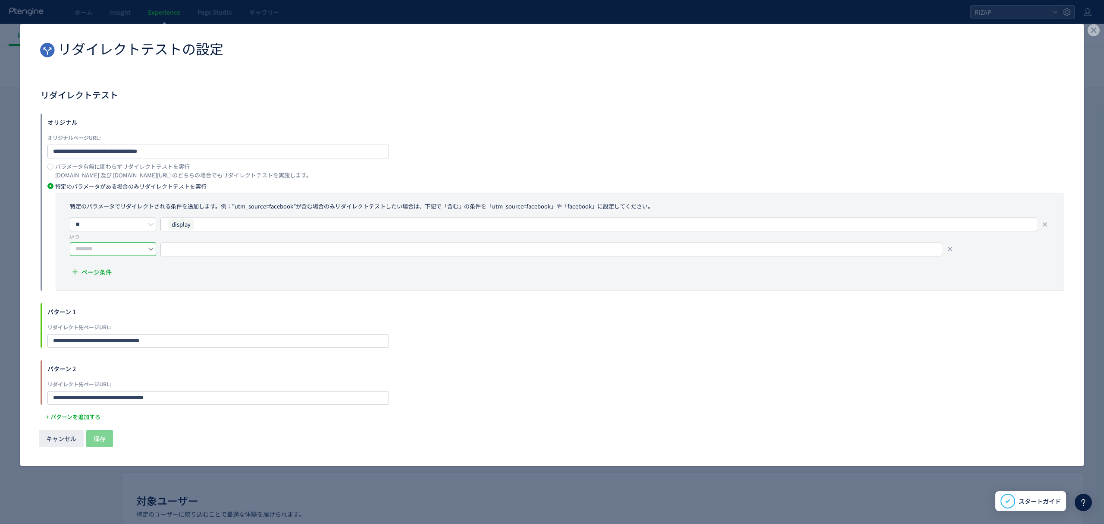
click at [108, 250] on input "dialog" at bounding box center [113, 249] width 86 height 14
click at [99, 268] on li "含む" at bounding box center [116, 270] width 91 height 15
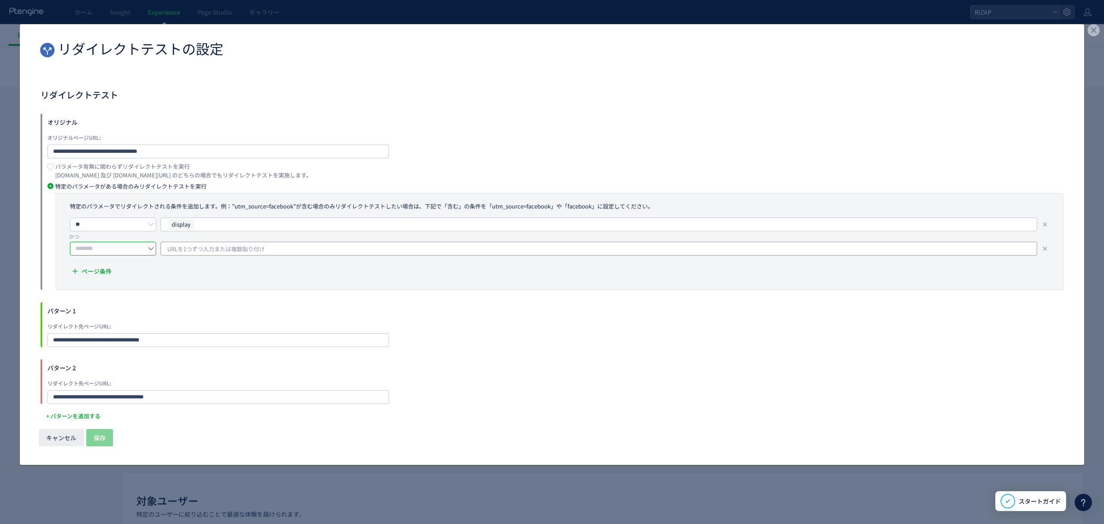
click at [249, 247] on span "URLを1つずつ入力または複数貼り付け" at bounding box center [215, 248] width 97 height 13
type input "***"
drag, startPoint x: 99, startPoint y: 436, endPoint x: 111, endPoint y: 437, distance: 12.5
click at [99, 436] on span "保存" at bounding box center [100, 437] width 12 height 17
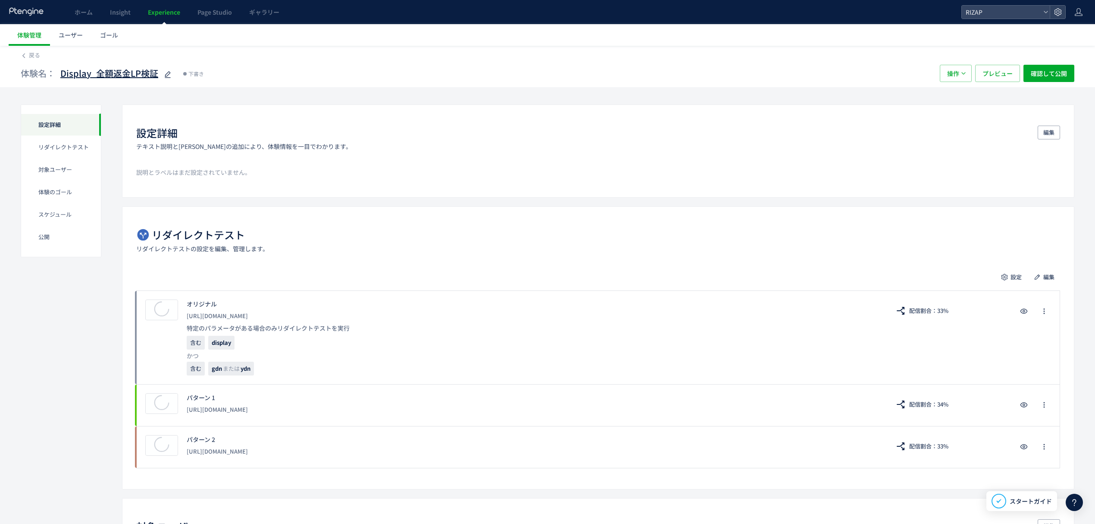
click at [95, 72] on span "Display_全額返金LP検証" at bounding box center [109, 73] width 98 height 13
click at [98, 75] on input "**********" at bounding box center [114, 73] width 108 height 17
type input "**********"
click at [965, 74] on icon "button" at bounding box center [963, 73] width 5 height 5
click at [958, 99] on li "複製" at bounding box center [955, 100] width 29 height 16
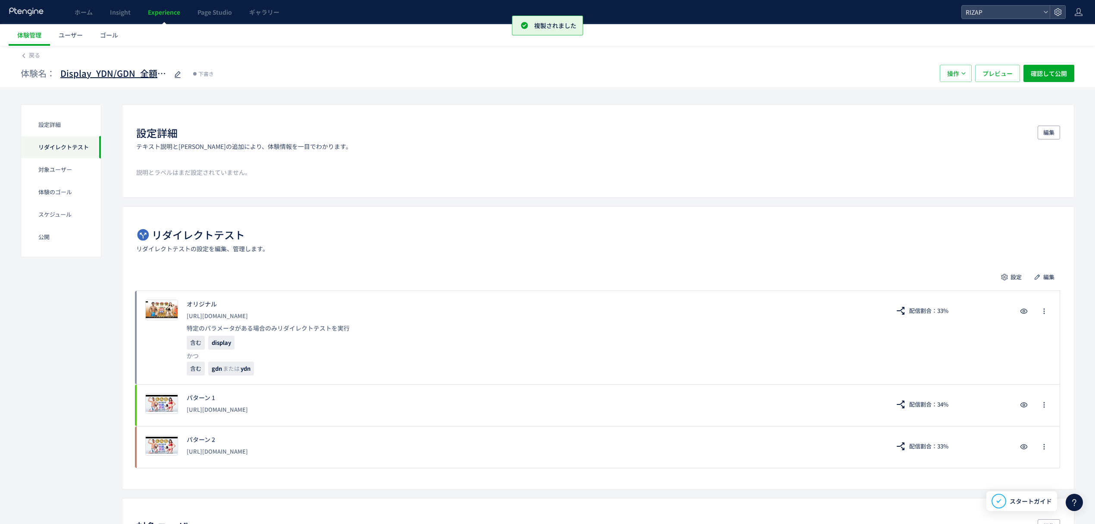
click at [94, 72] on span "Display_YDN/GDN_全額返金LP検証(copy)" at bounding box center [114, 73] width 108 height 13
click at [89, 75] on input "**********" at bounding box center [114, 73] width 108 height 17
type input "**********"
click at [1049, 273] on span "編集" at bounding box center [1049, 277] width 11 height 14
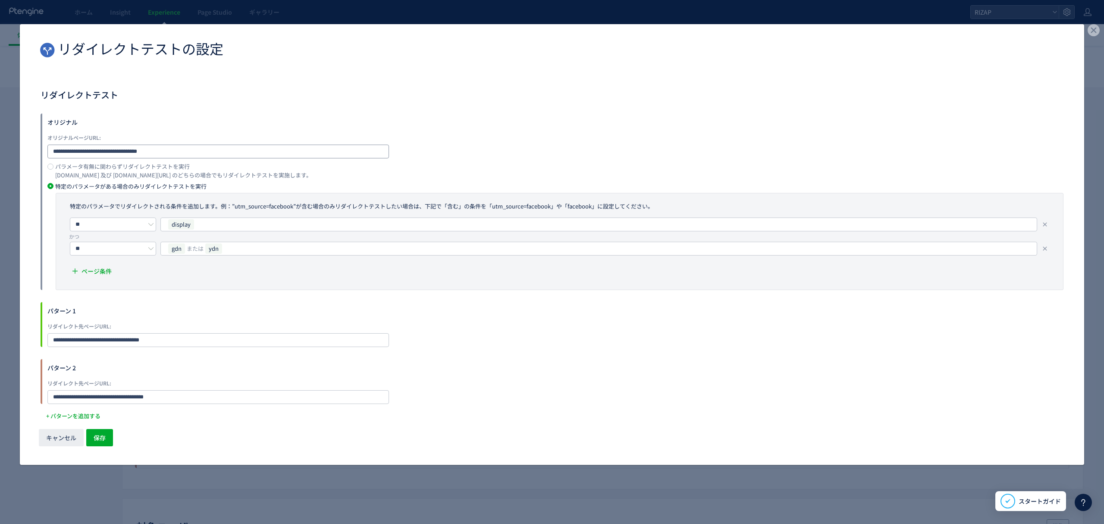
drag, startPoint x: 163, startPoint y: 149, endPoint x: 26, endPoint y: 147, distance: 136.3
click at [26, 147] on div "**********" at bounding box center [552, 257] width 1064 height 336
paste input "dialog"
type input "**********"
click at [204, 223] on div "display" at bounding box center [595, 224] width 856 height 13
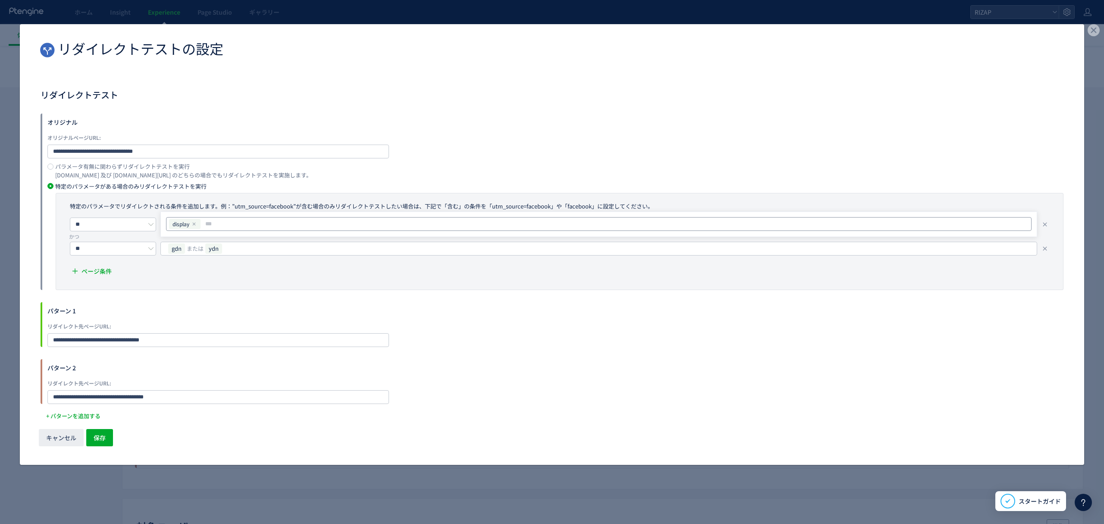
click at [196, 224] on icon "dialog" at bounding box center [193, 223] width 5 height 5
click at [215, 220] on input "dialog" at bounding box center [599, 224] width 859 height 10
type input "******"
click at [183, 247] on span "gdn" at bounding box center [176, 248] width 17 height 10
click at [186, 247] on use "dialog" at bounding box center [186, 247] width 3 height 3
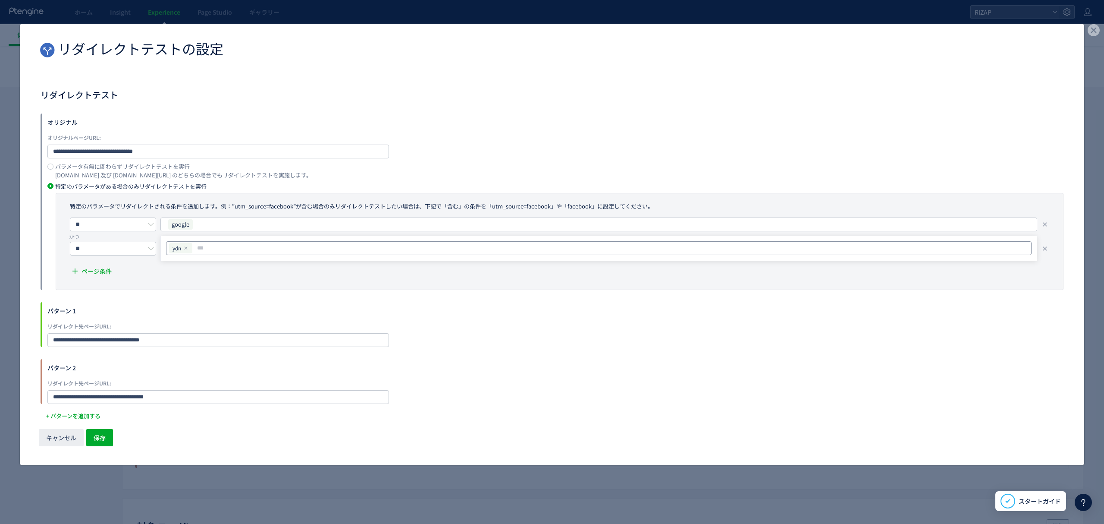
click at [187, 248] on icon "dialog" at bounding box center [185, 247] width 5 height 5
click at [1044, 245] on icon "dialog" at bounding box center [1045, 248] width 7 height 7
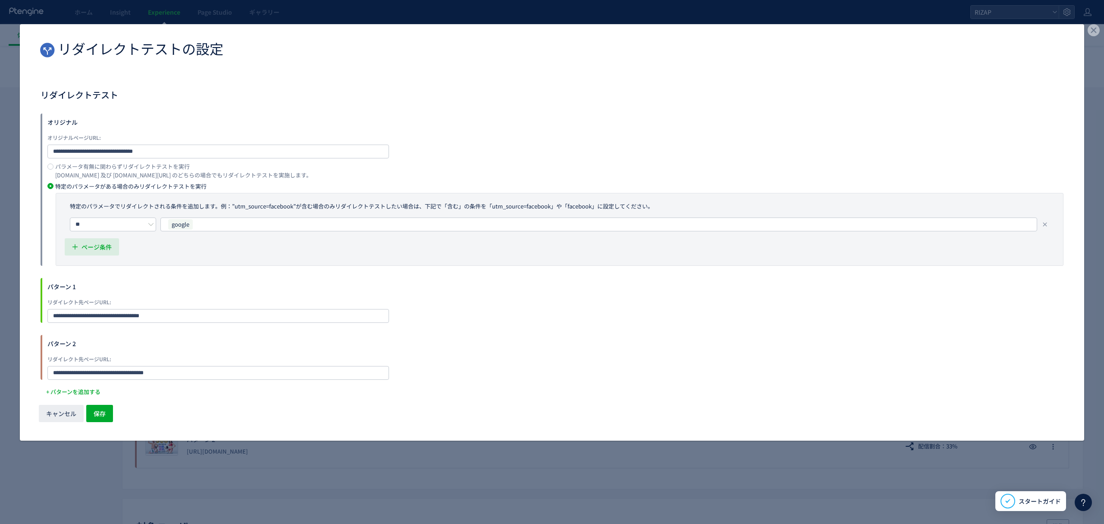
click at [104, 242] on span "ページ条件" at bounding box center [97, 246] width 30 height 17
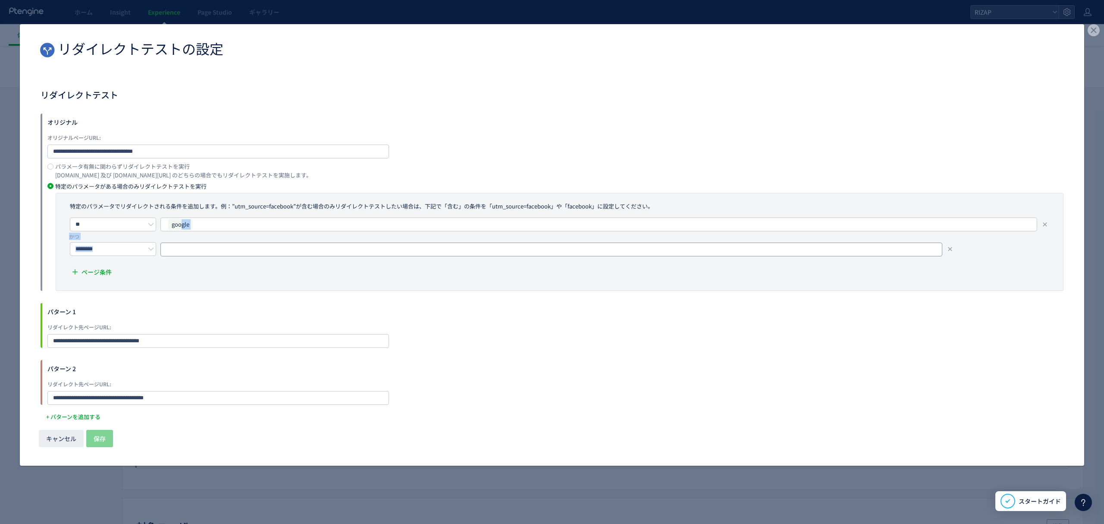
drag, startPoint x: 182, startPoint y: 223, endPoint x: 178, endPoint y: 253, distance: 30.0
click at [178, 253] on div "** google かつ ページ条件" at bounding box center [560, 249] width 990 height 65
click at [204, 225] on div "google" at bounding box center [595, 224] width 856 height 13
drag, startPoint x: 184, startPoint y: 225, endPoint x: 173, endPoint y: 225, distance: 11.2
click at [173, 225] on div "google" at bounding box center [184, 223] width 33 height 11
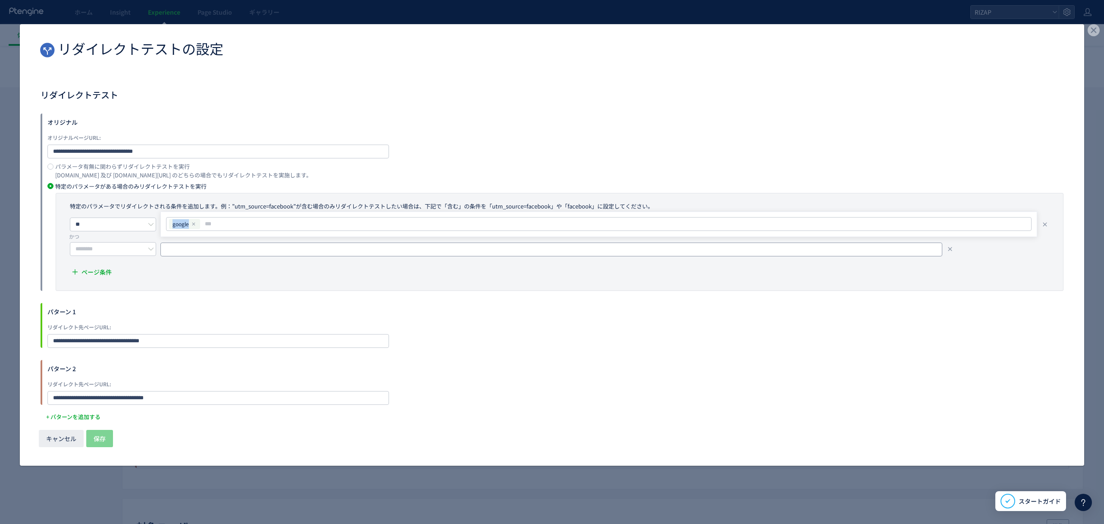
copy div "google"
click at [186, 249] on input "dialog" at bounding box center [551, 249] width 782 height 14
paste input "******"
type input "******"
click at [118, 251] on input "dialog" at bounding box center [113, 249] width 86 height 14
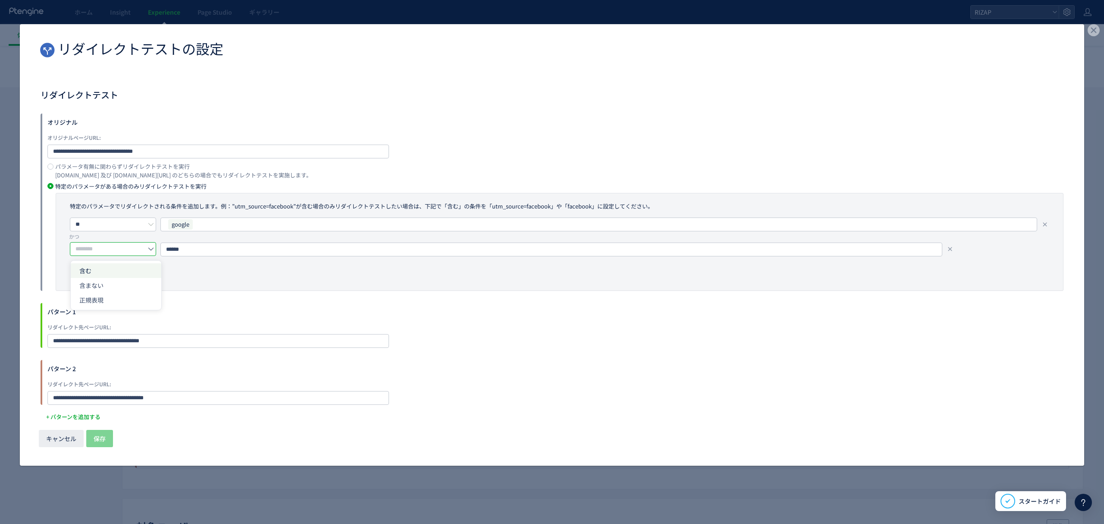
drag, startPoint x: 106, startPoint y: 267, endPoint x: 140, endPoint y: 263, distance: 33.8
click at [106, 267] on li "含む" at bounding box center [116, 270] width 91 height 15
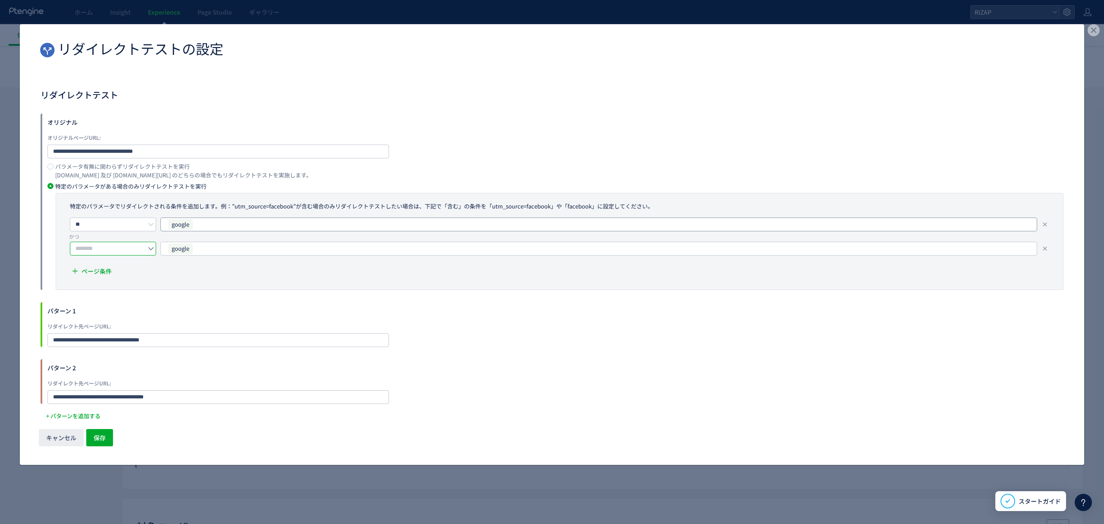
click at [222, 225] on div "google" at bounding box center [595, 224] width 856 height 13
click at [195, 223] on icon "dialog" at bounding box center [193, 223] width 5 height 5
click at [225, 221] on span "URLを1つずつ入力または複数貼り付け" at bounding box center [215, 224] width 97 height 13
type input "*"
type input "***"
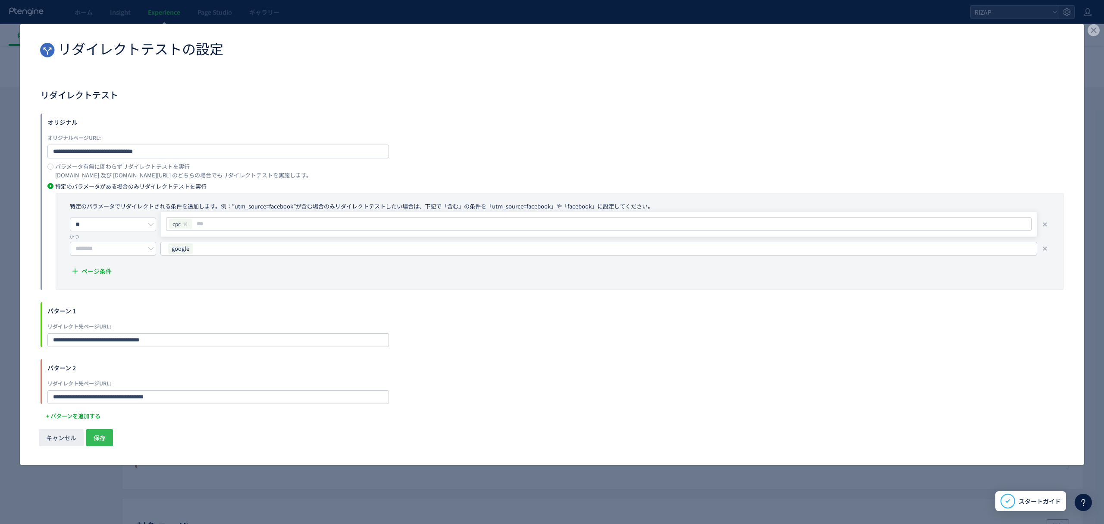
click at [108, 429] on button "保存" at bounding box center [99, 437] width 27 height 17
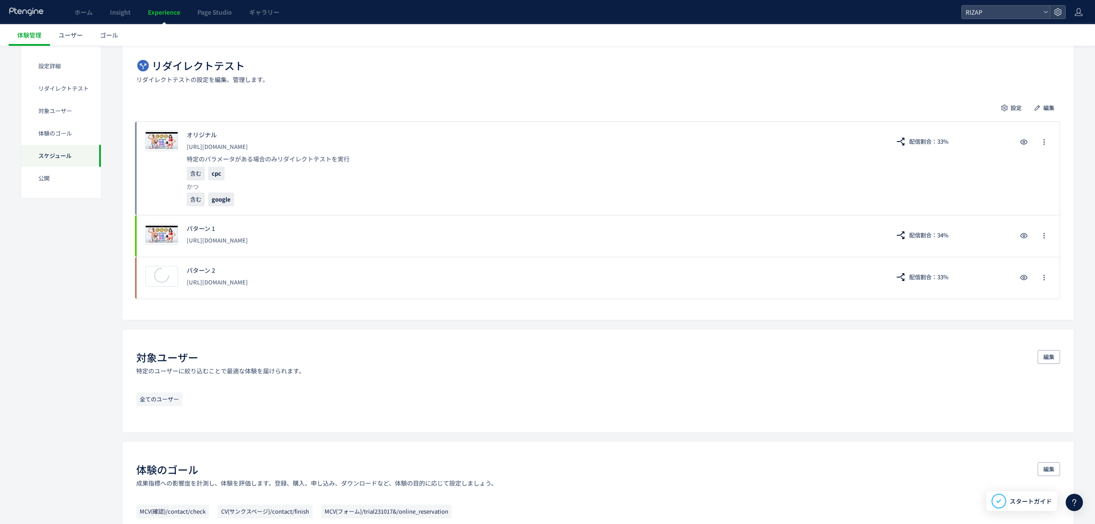
scroll to position [0, 0]
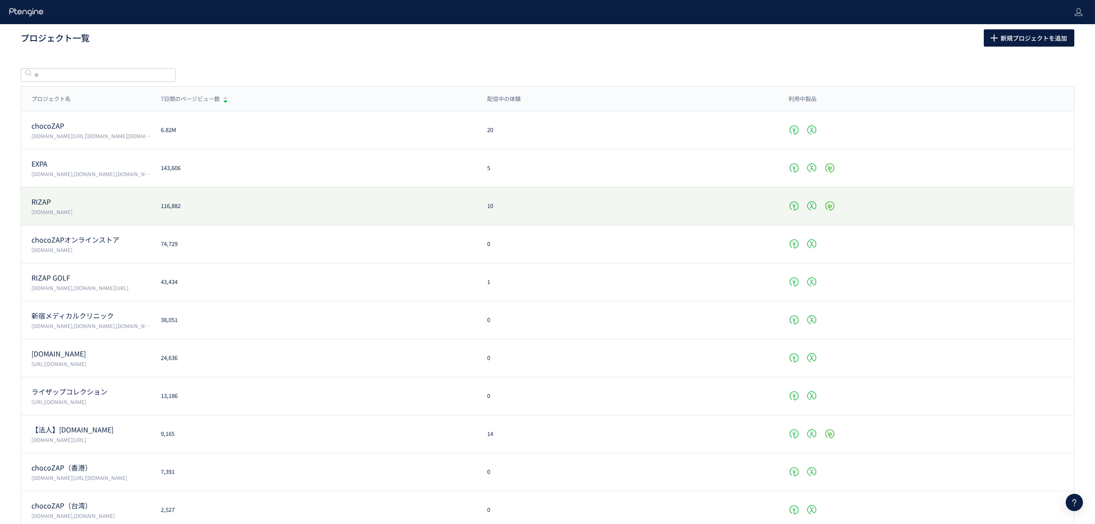
click at [54, 225] on div "RIZAP www.rizap.jp 116,882 10" at bounding box center [547, 244] width 1053 height 38
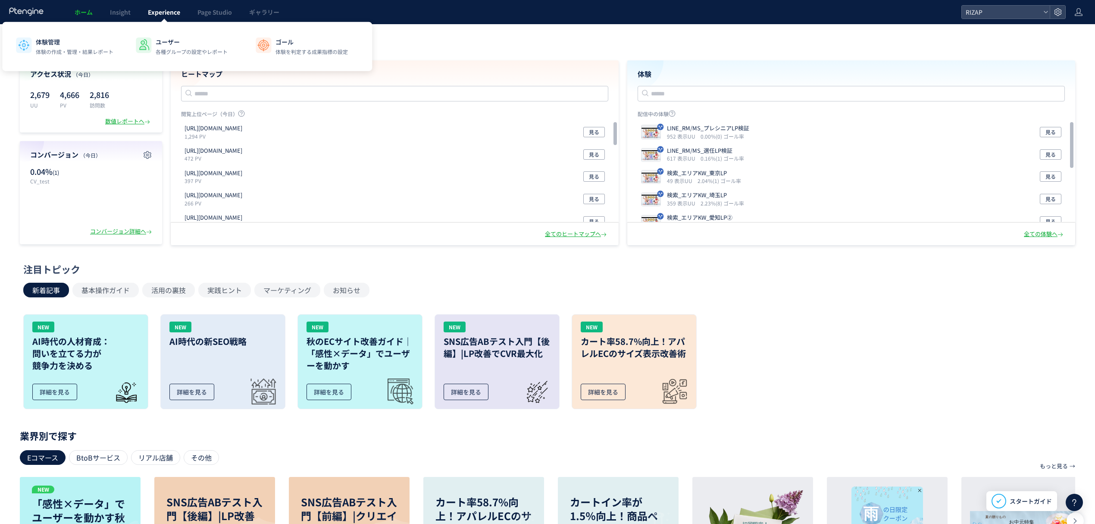
click at [166, 12] on span "Experience" at bounding box center [164, 12] width 32 height 9
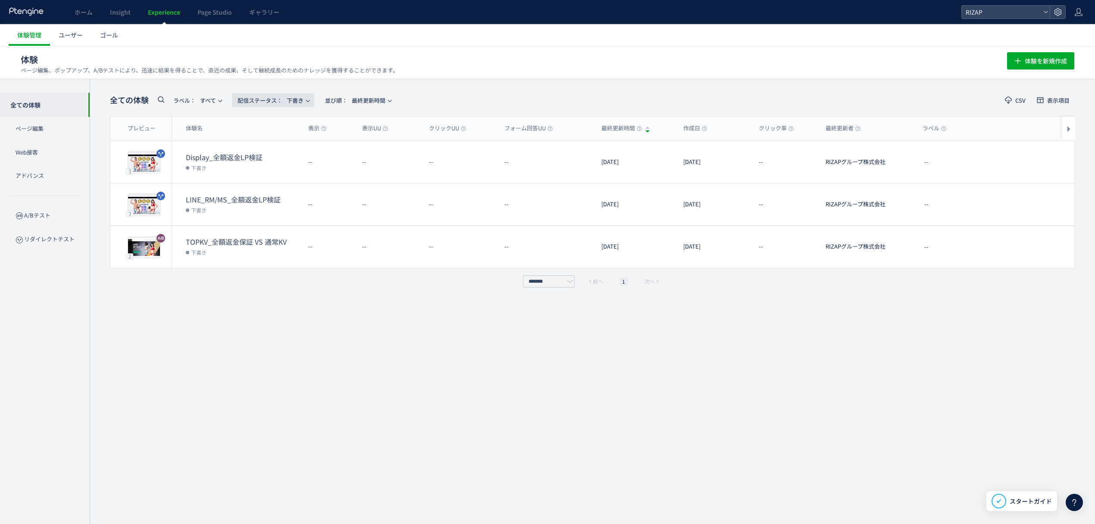
click at [299, 100] on span "配信ステータス​： 下書き" at bounding box center [271, 100] width 66 height 14
click at [286, 148] on li "すべて" at bounding box center [275, 156] width 35 height 16
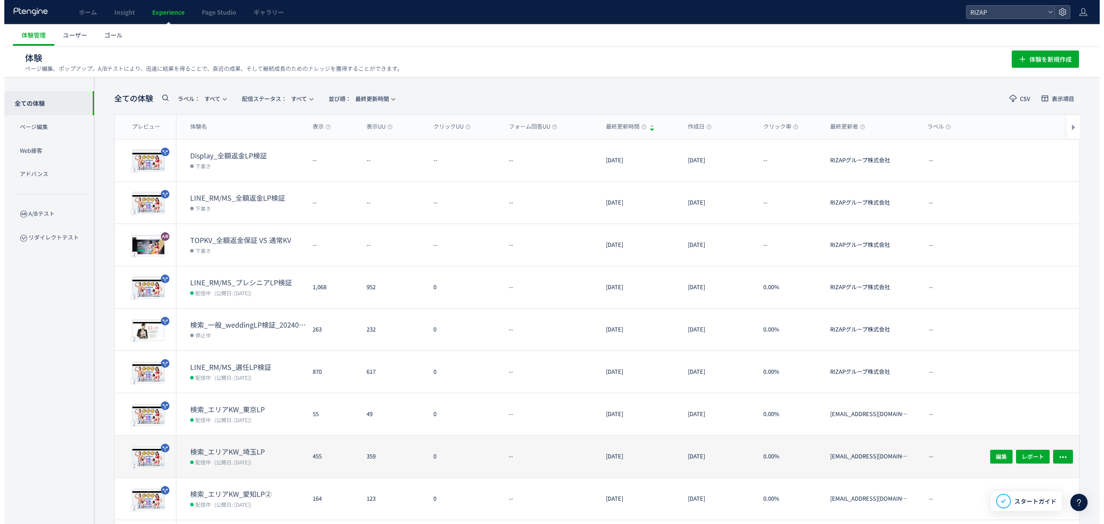
scroll to position [72, 0]
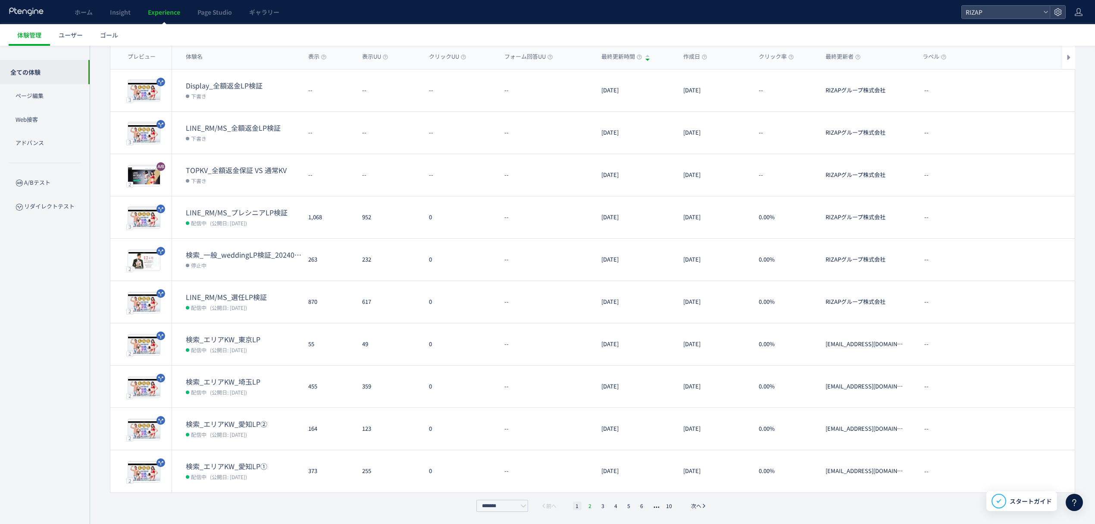
click at [599, 506] on li "2" at bounding box center [603, 505] width 9 height 9
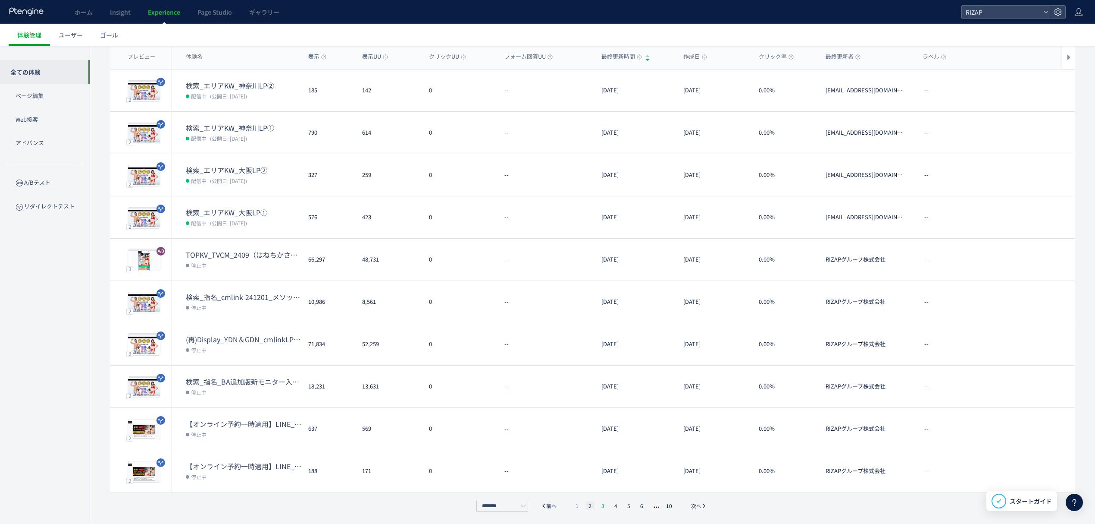
click at [612, 505] on li "3" at bounding box center [616, 505] width 9 height 9
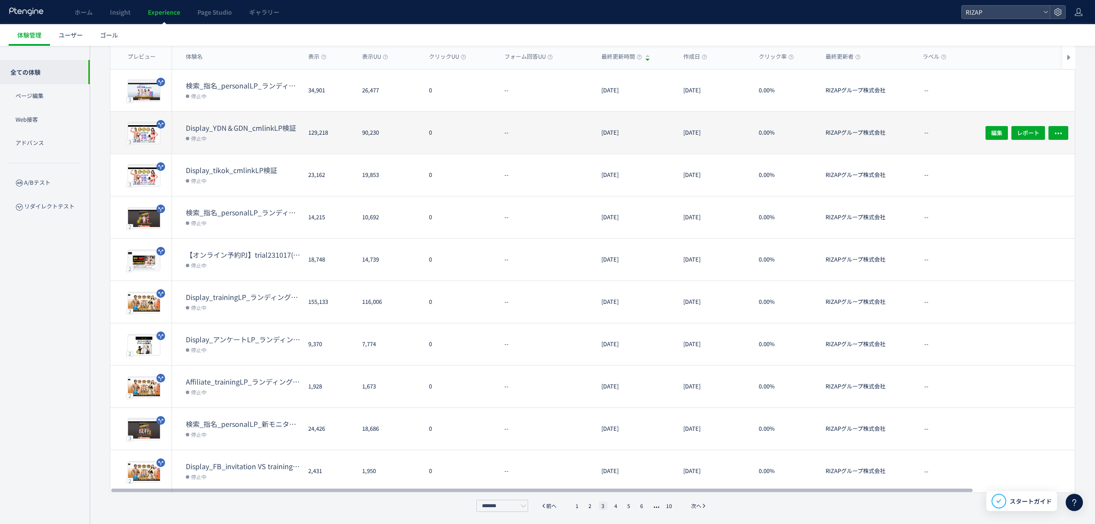
click at [251, 137] on dd "停止中" at bounding box center [244, 137] width 116 height 11
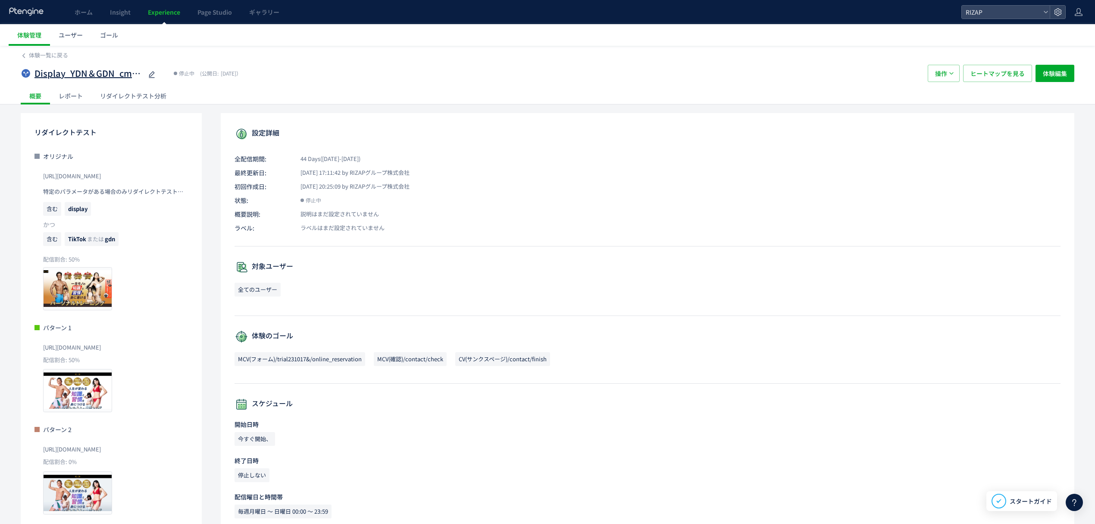
click at [88, 75] on span "Display_YDN＆GDN_cmlinkLP検証" at bounding box center [89, 73] width 108 height 13
click at [110, 76] on input "**********" at bounding box center [89, 73] width 108 height 17
drag, startPoint x: 112, startPoint y: 75, endPoint x: 68, endPoint y: 73, distance: 44.0
click at [68, 73] on input "**********" at bounding box center [89, 73] width 108 height 17
drag, startPoint x: 89, startPoint y: 209, endPoint x: 66, endPoint y: 210, distance: 22.9
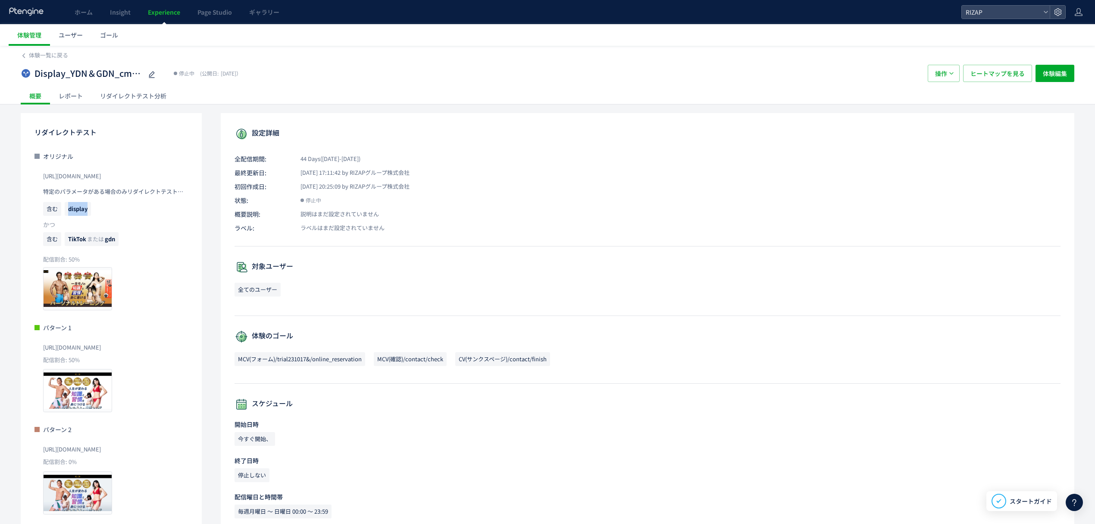
click at [66, 210] on span "display" at bounding box center [78, 209] width 26 height 14
copy span "display"
click at [104, 243] on span "TikTok または gdn" at bounding box center [92, 239] width 54 height 14
copy span "gdn"
click at [50, 57] on span "体験一覧に戻る" at bounding box center [48, 55] width 39 height 8
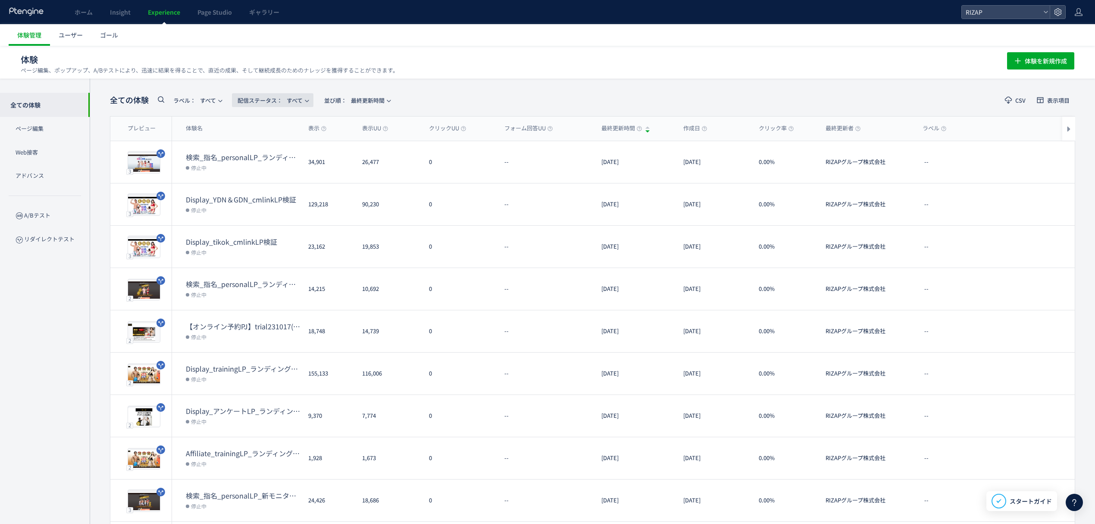
click at [287, 99] on span "配信ステータス​： すべて" at bounding box center [270, 100] width 65 height 14
click at [271, 163] on li "配信中" at bounding box center [275, 171] width 35 height 16
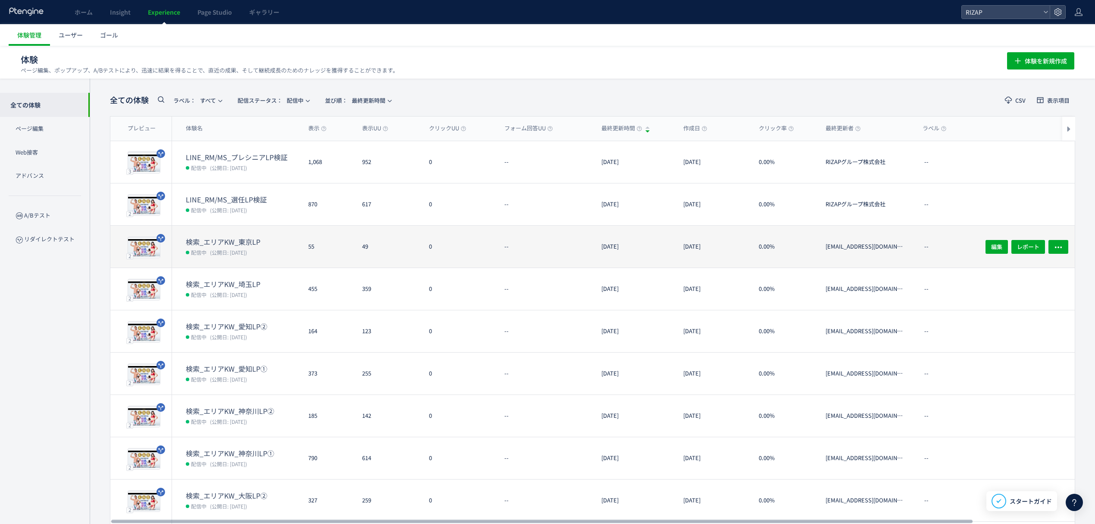
click at [235, 250] on span "(公開日: [DATE])" at bounding box center [228, 251] width 37 height 7
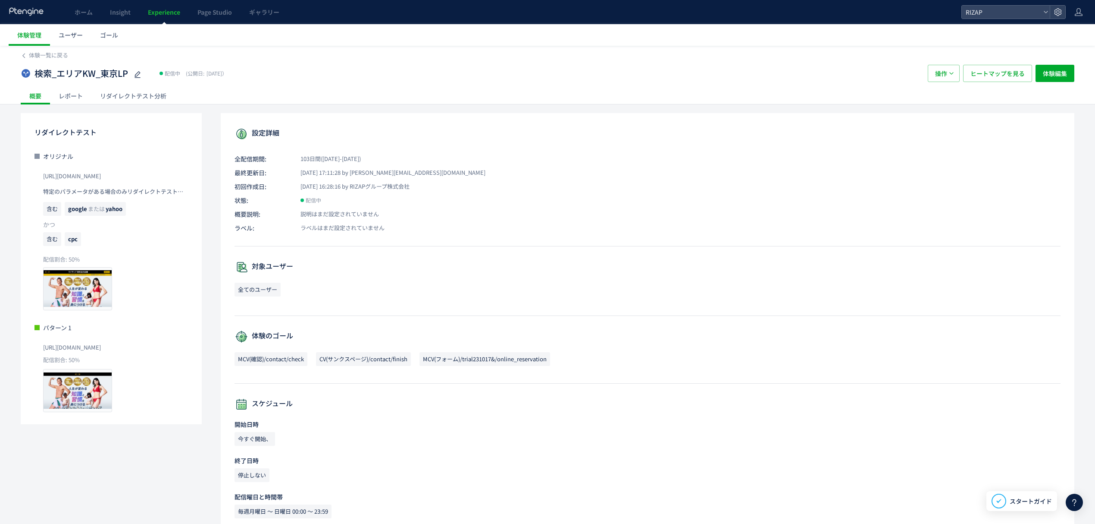
drag, startPoint x: 146, startPoint y: 346, endPoint x: 42, endPoint y: 348, distance: 103.5
click at [42, 348] on div "パターン 1 https://lp.rizap.jp/lp/cmlink-241201/ 配信割合: 50% プレビュー" at bounding box center [112, 367] width 154 height 89
copy span "[URL][DOMAIN_NAME]"
